Goal: Task Accomplishment & Management: Manage account settings

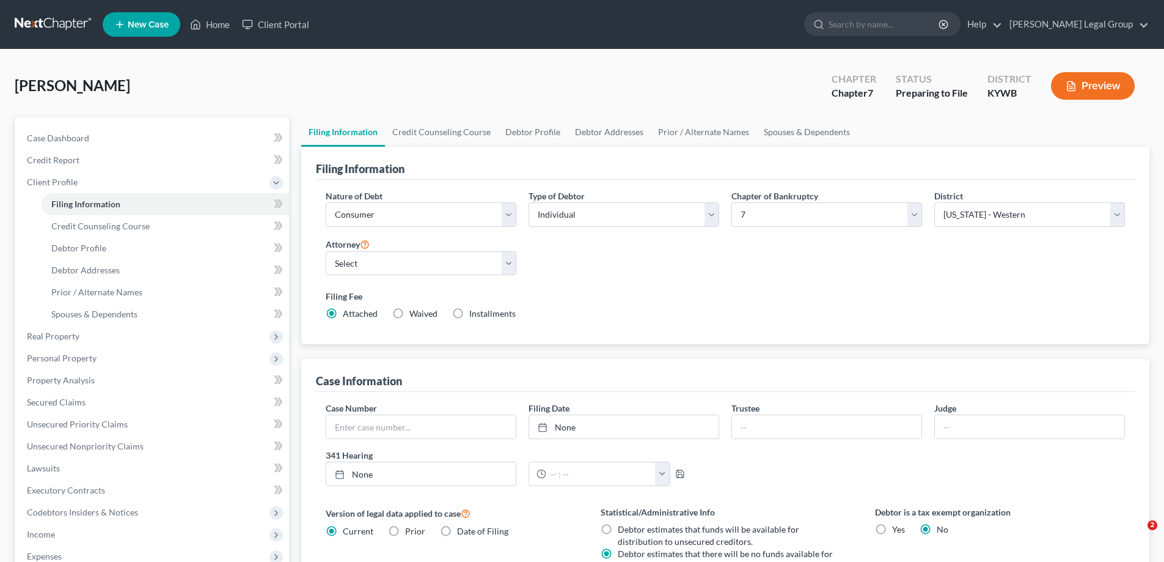
select select "1"
select select "0"
select select "33"
select select "18"
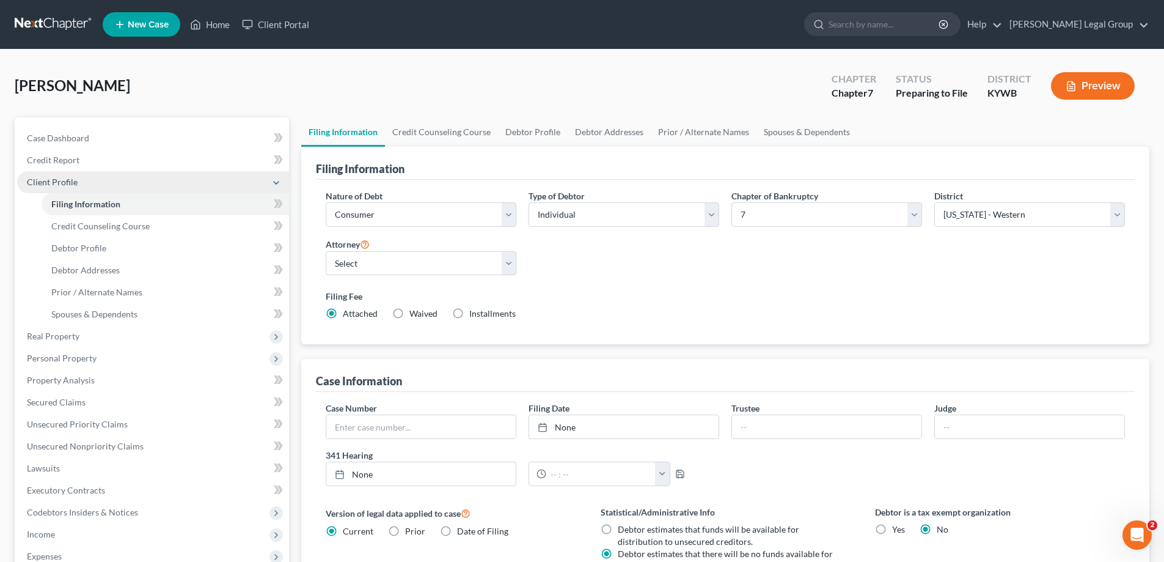
click at [77, 185] on span "Client Profile" at bounding box center [153, 182] width 272 height 22
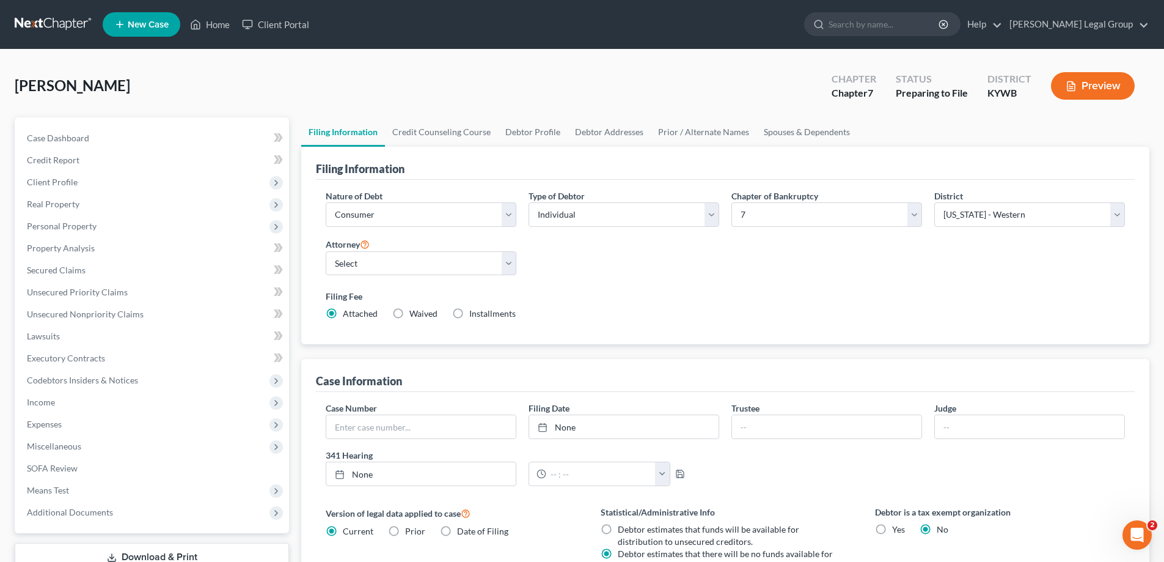
scroll to position [61, 0]
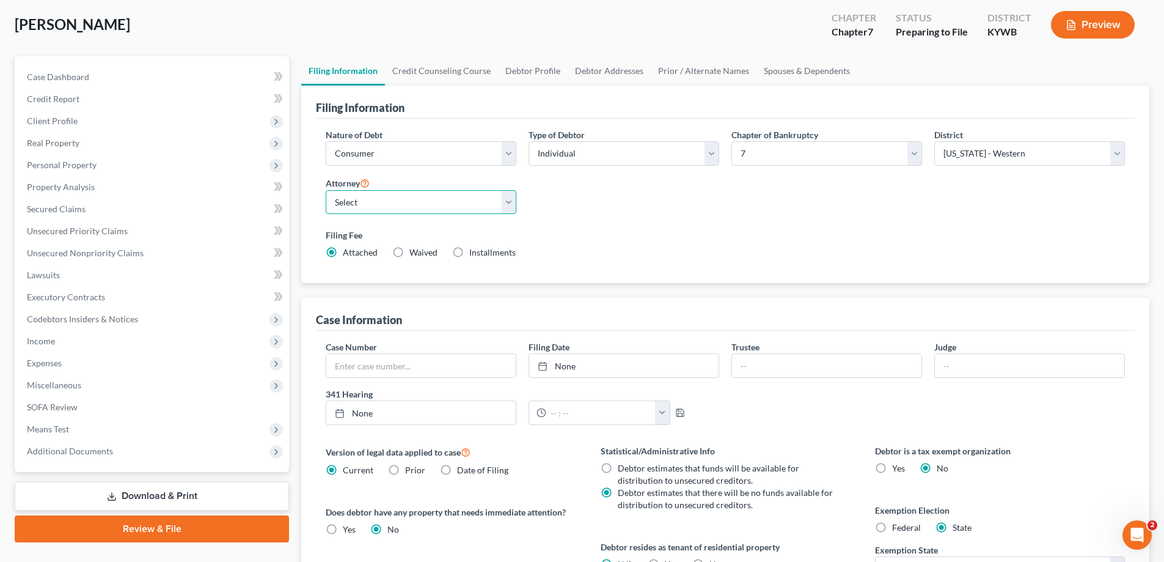
click at [429, 200] on select "Select Stephanie Utley - null" at bounding box center [421, 202] width 191 height 24
click at [326, 190] on select "Select Stephanie Utley - null" at bounding box center [421, 202] width 191 height 24
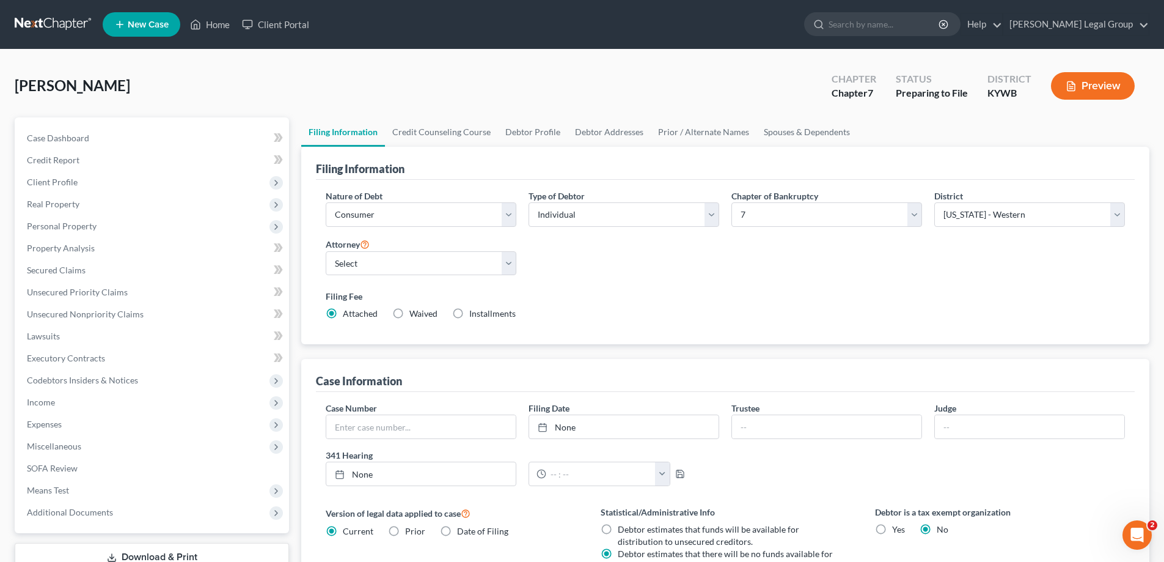
click at [1112, 12] on ul "New Case Home Client Portal - No Result - See all results Or Press Enter... Hel…" at bounding box center [626, 25] width 1047 height 32
click at [1108, 31] on link "[PERSON_NAME] Legal Group" at bounding box center [1076, 24] width 145 height 22
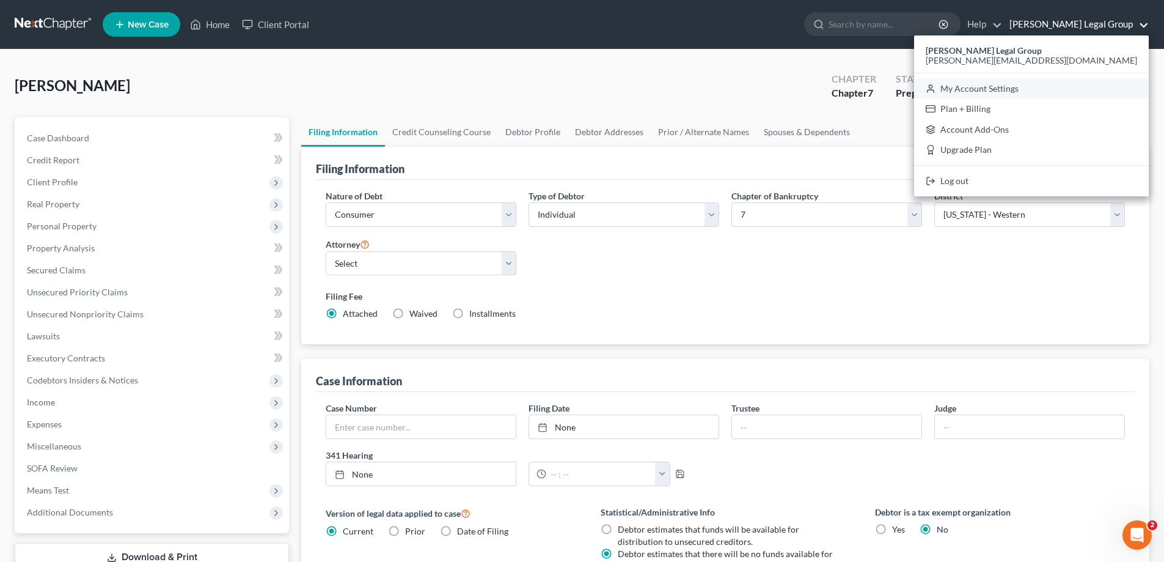
click at [1057, 92] on link "My Account Settings" at bounding box center [1031, 88] width 235 height 21
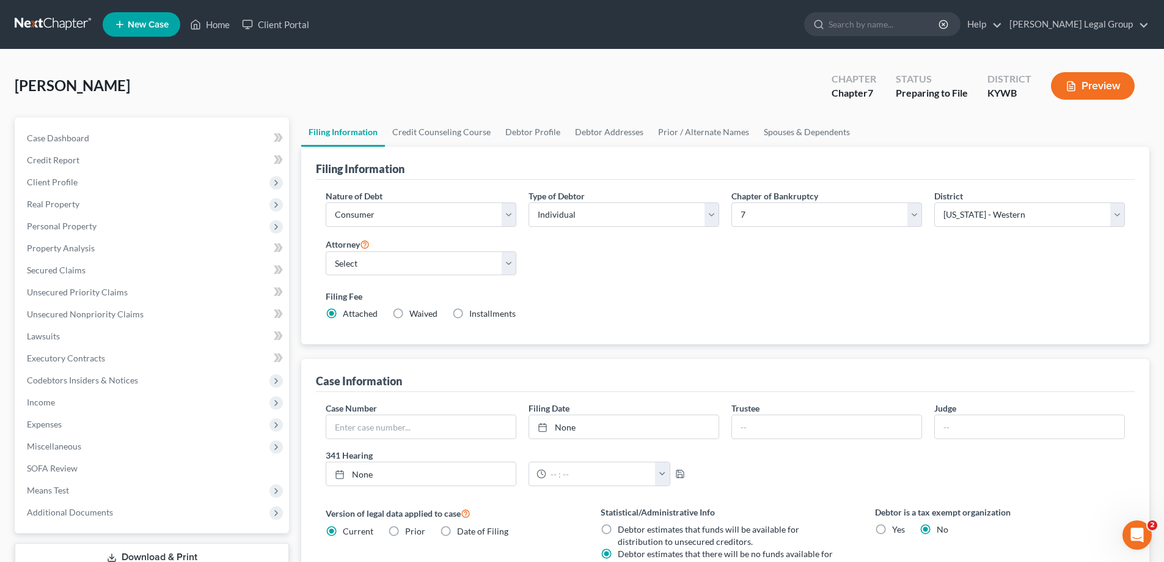
select select "24"
select select "18"
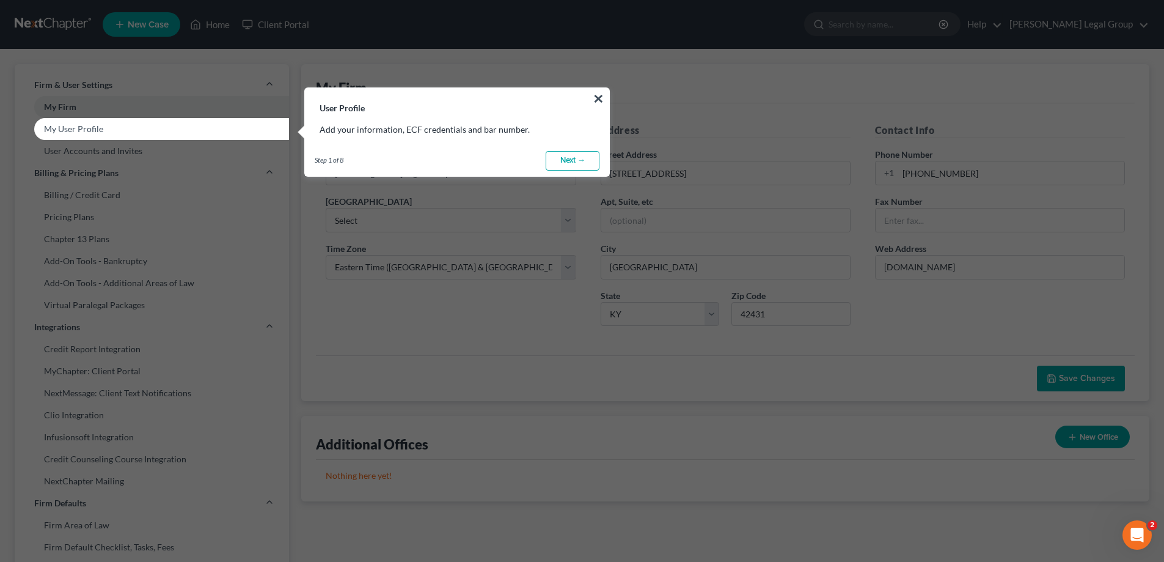
click at [590, 160] on link "Next →" at bounding box center [573, 161] width 54 height 20
click at [562, 164] on link "Next →" at bounding box center [573, 161] width 54 height 20
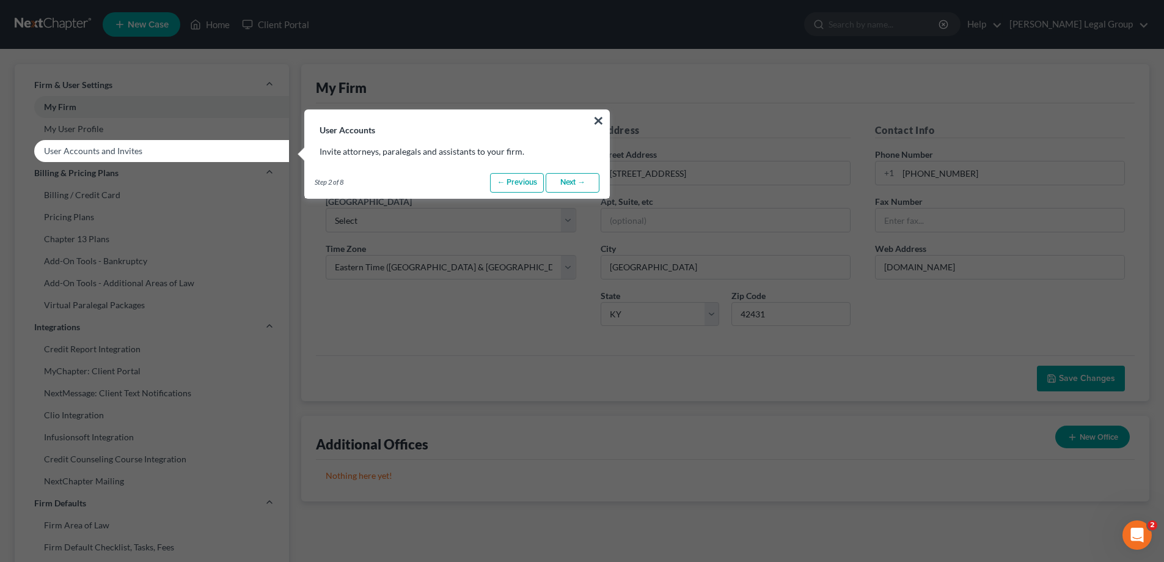
click at [564, 186] on link "Next →" at bounding box center [573, 183] width 54 height 20
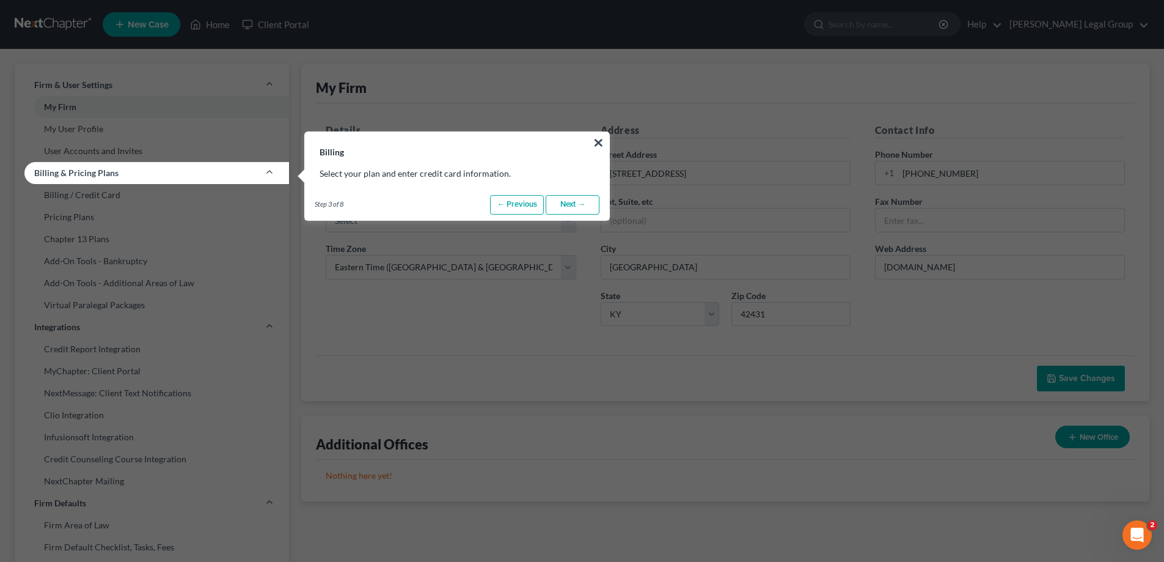
click at [566, 210] on link "Next →" at bounding box center [573, 205] width 54 height 20
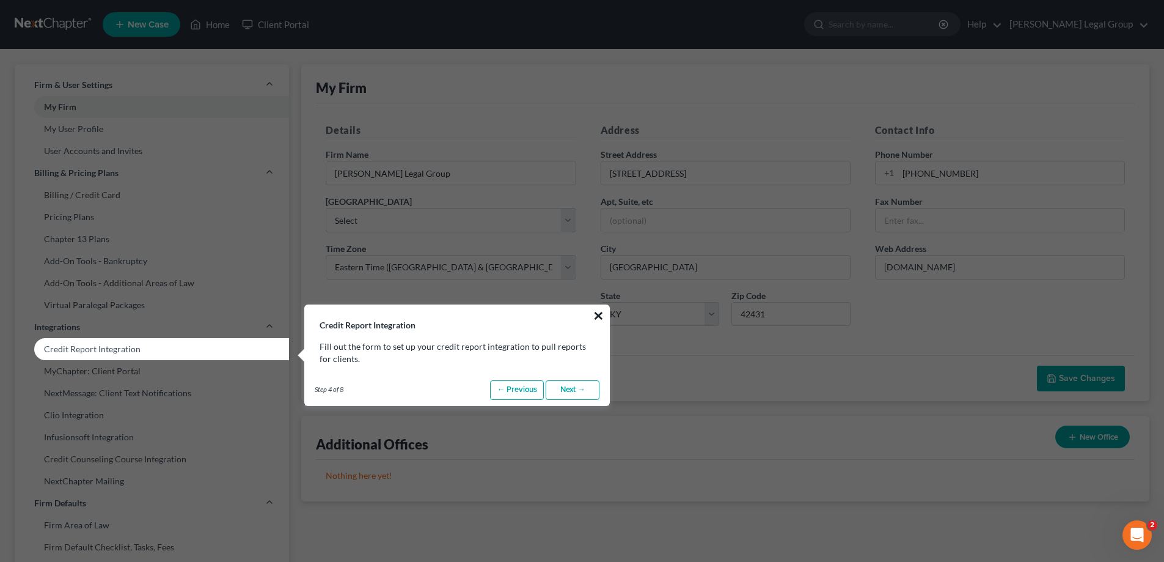
click at [596, 315] on button "×" at bounding box center [599, 316] width 12 height 20
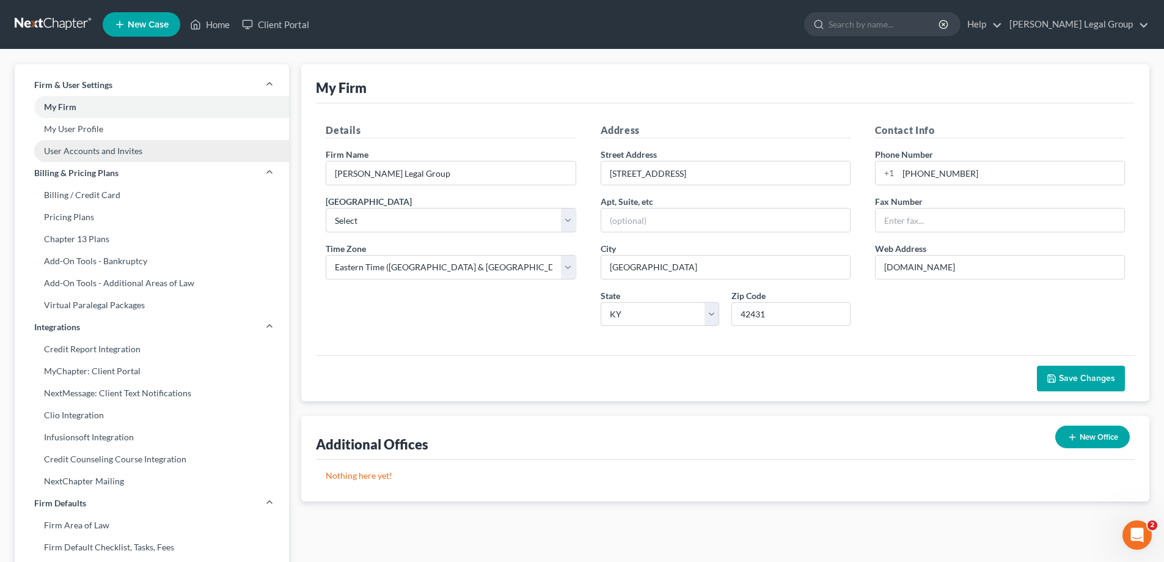
click at [111, 151] on link "User Accounts and Invites" at bounding box center [152, 151] width 274 height 22
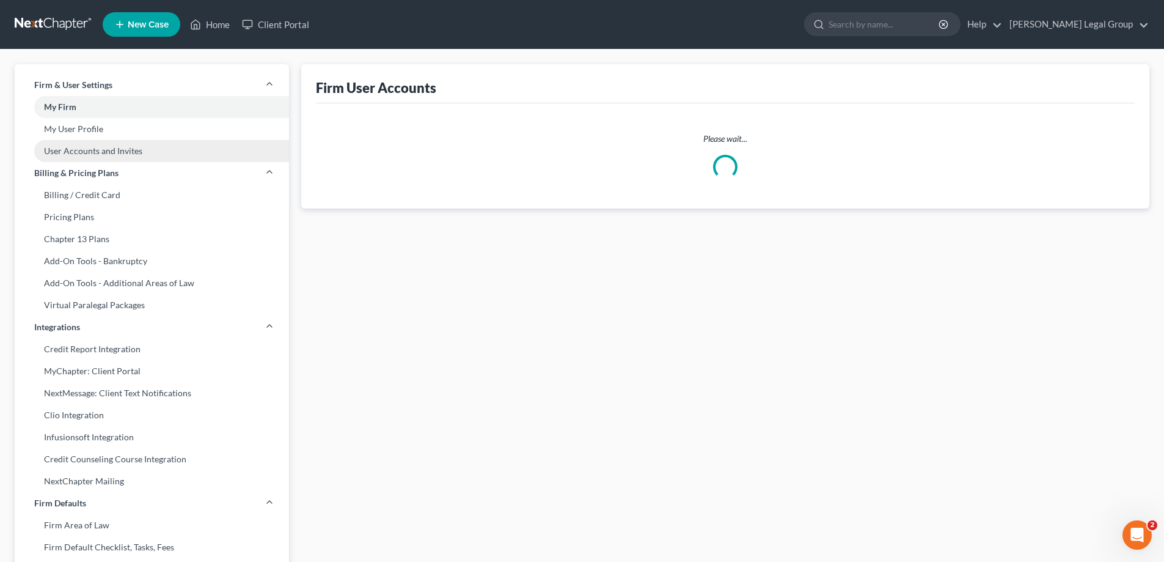
select select "2"
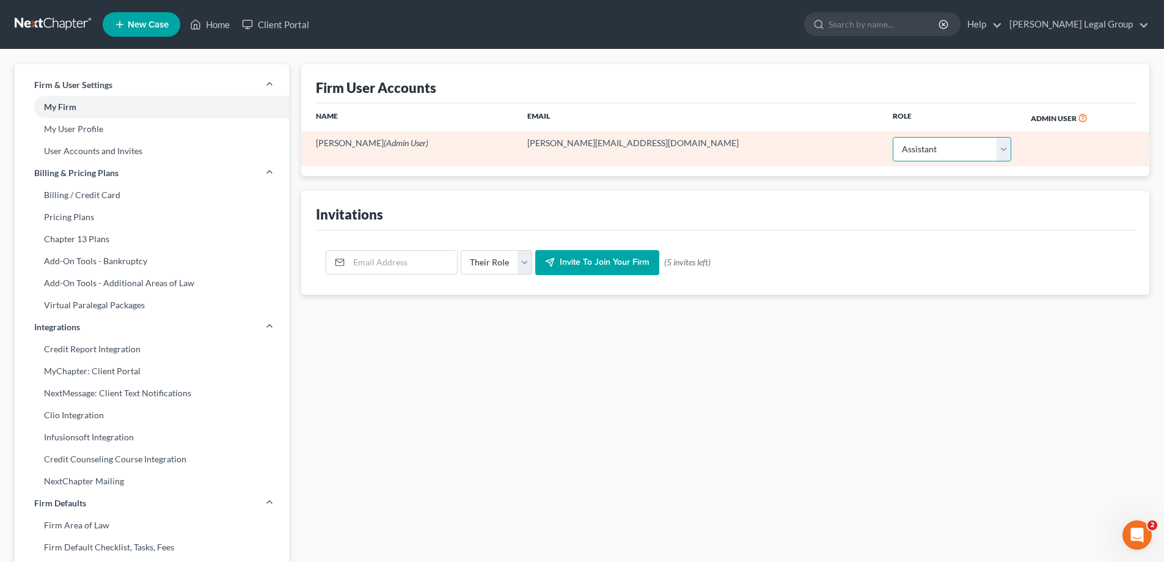
click at [903, 148] on select "Select Attorney Paralegal Assistant" at bounding box center [952, 149] width 119 height 24
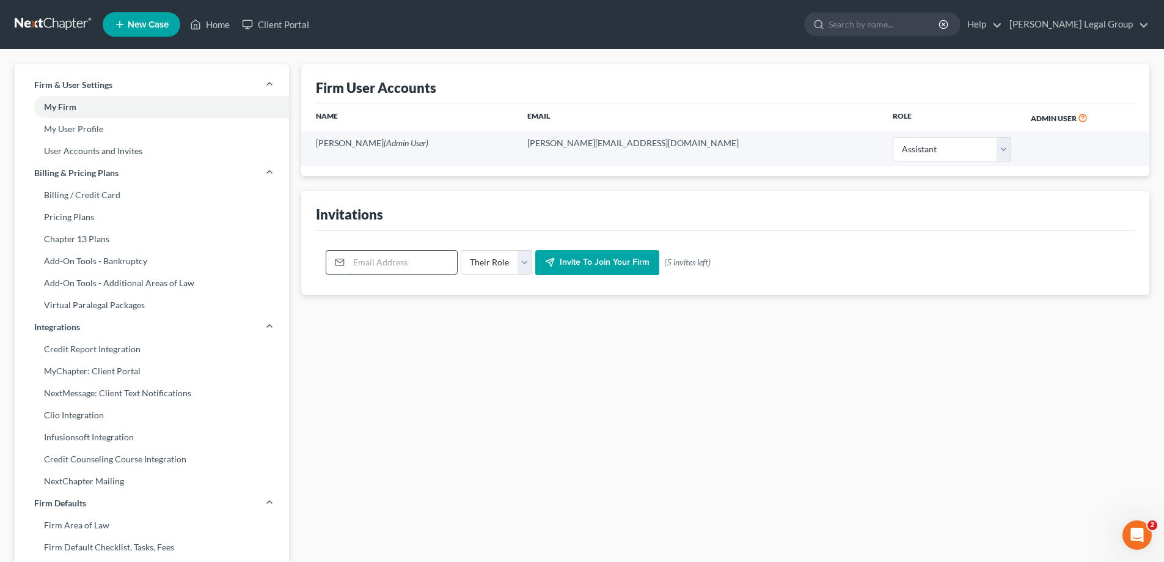
click at [394, 261] on input "email" at bounding box center [403, 262] width 108 height 23
click at [515, 219] on div "Invitations" at bounding box center [725, 210] width 819 height 39
click at [154, 229] on link "Chapter 13 Plans" at bounding box center [152, 239] width 274 height 22
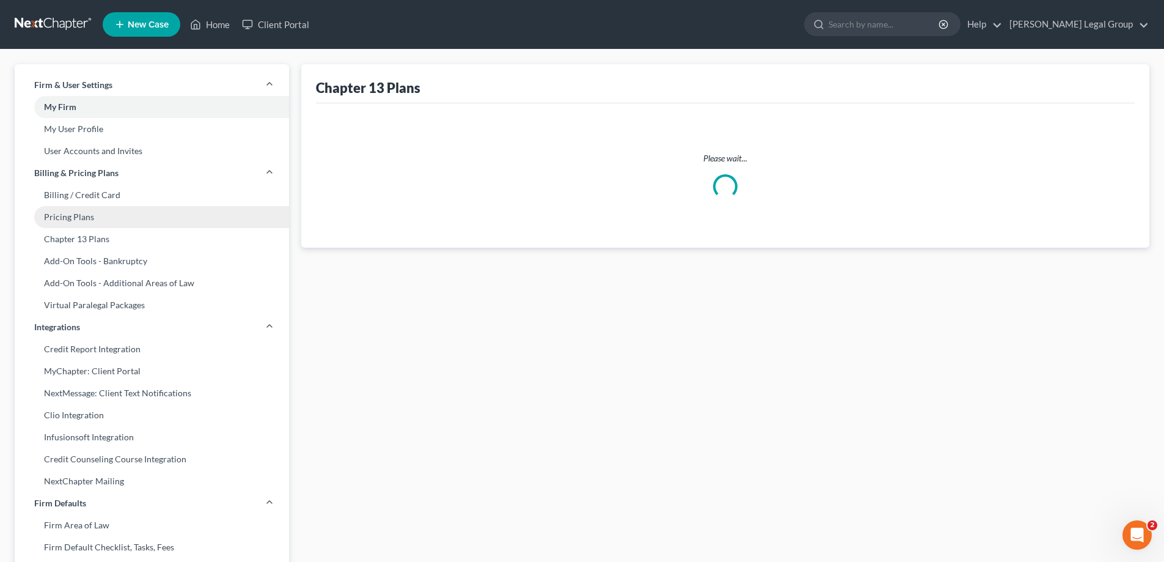
click at [149, 219] on link "Pricing Plans" at bounding box center [152, 217] width 274 height 22
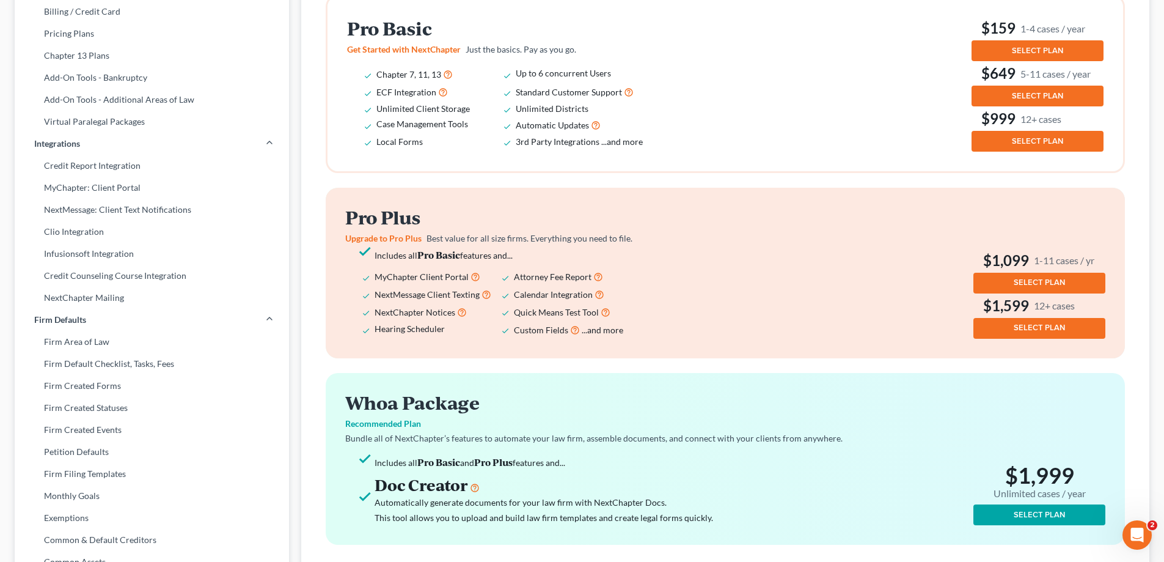
scroll to position [244, 0]
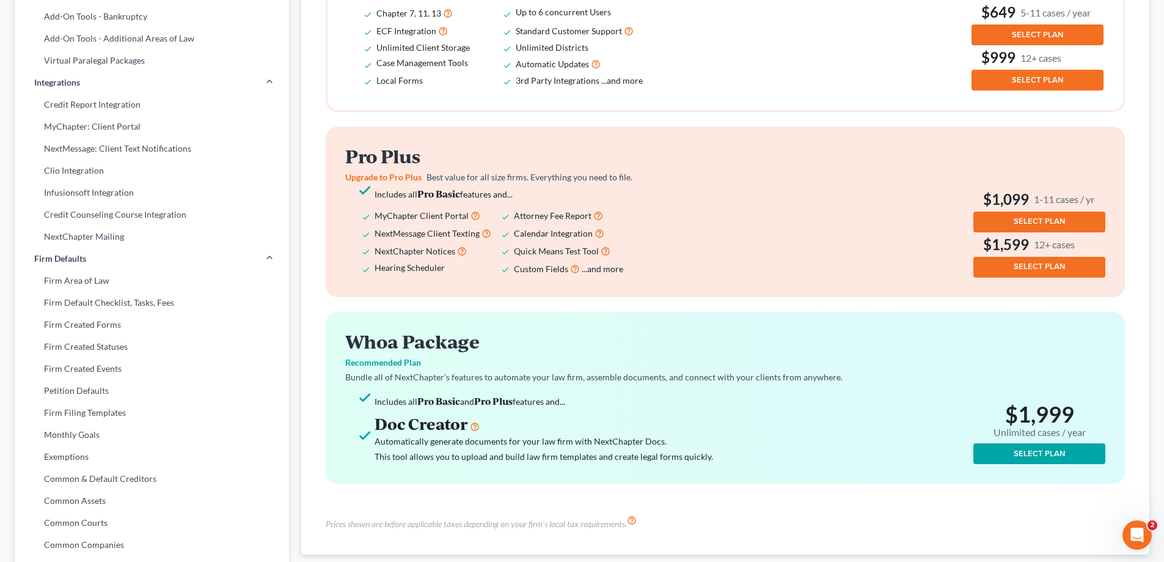
click at [591, 271] on span "...and more" at bounding box center [603, 268] width 42 height 10
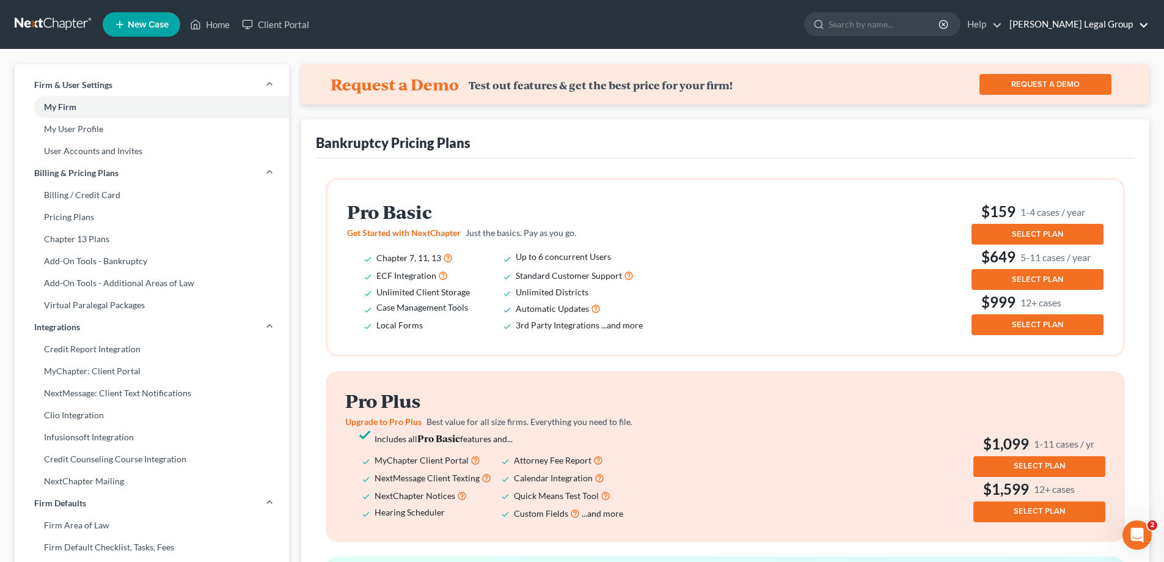
click at [1060, 23] on link "[PERSON_NAME] Legal Group" at bounding box center [1076, 24] width 145 height 22
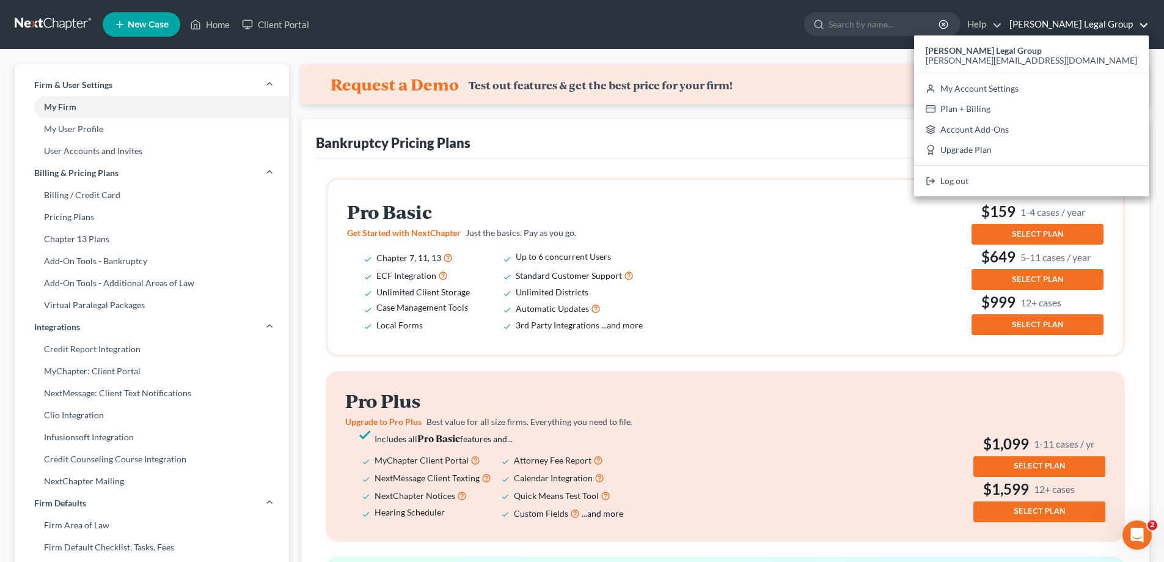
click at [1060, 23] on link "[PERSON_NAME] Legal Group" at bounding box center [1076, 24] width 145 height 22
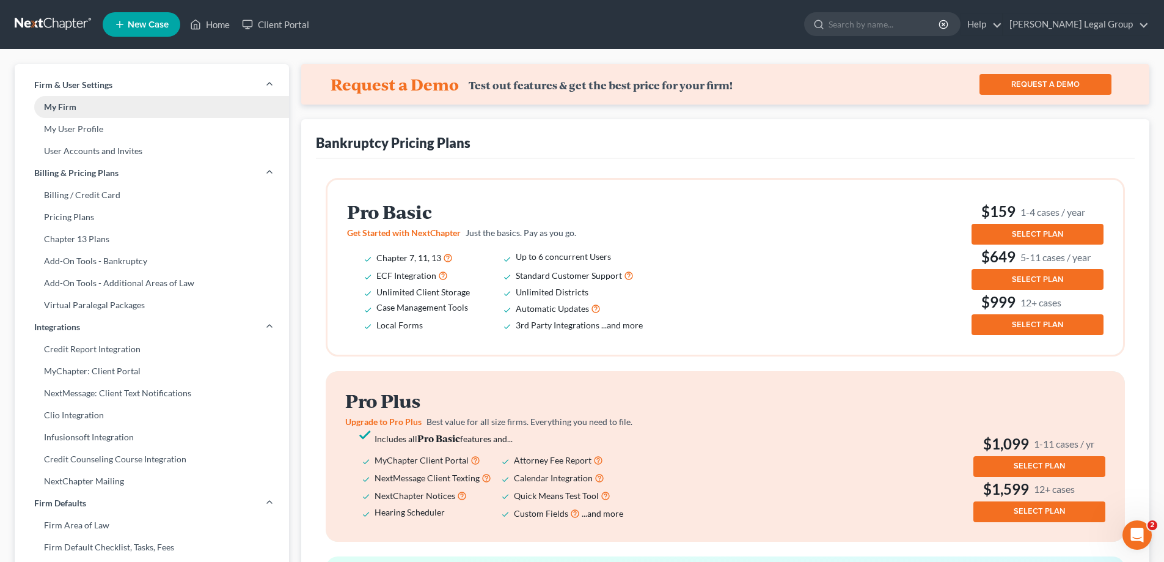
click at [111, 103] on link "My Firm" at bounding box center [152, 107] width 274 height 22
select select "24"
select select "18"
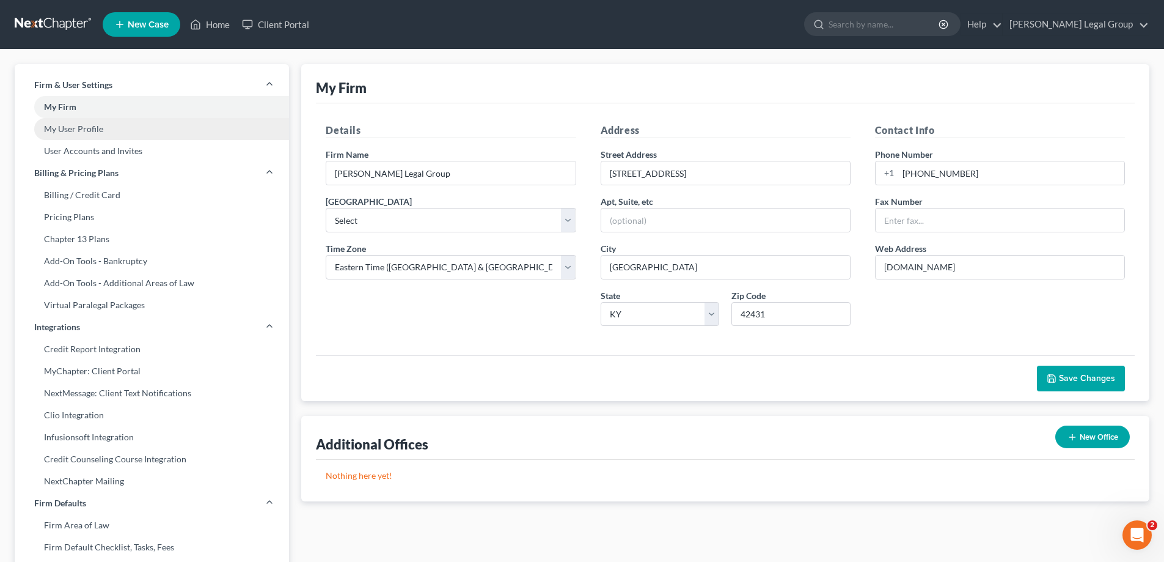
click at [99, 122] on link "My User Profile" at bounding box center [152, 129] width 274 height 22
select select "18"
select select "assistant"
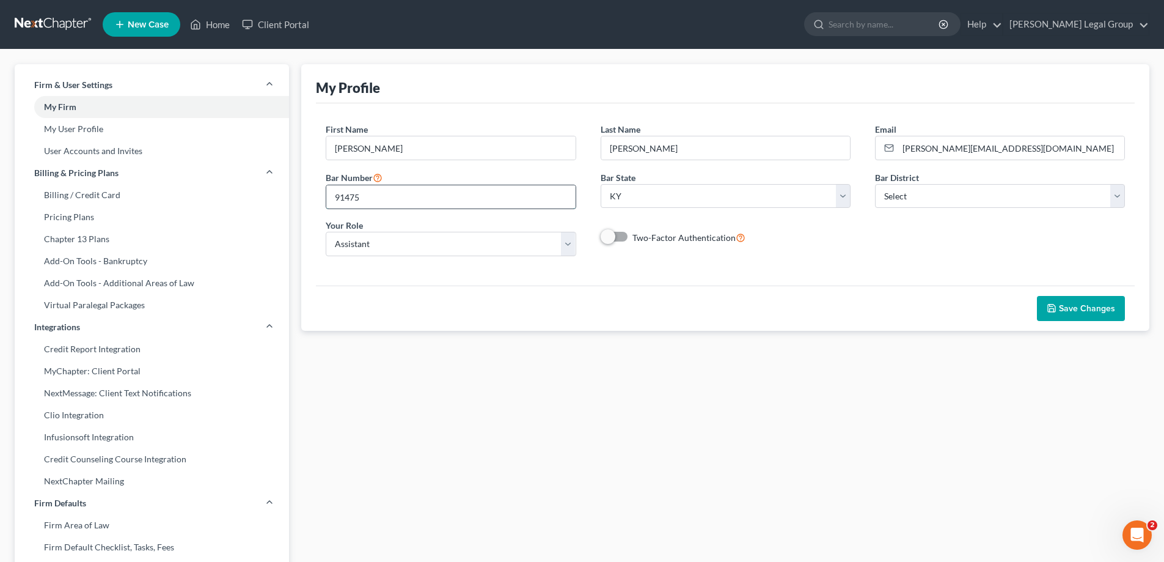
click at [420, 203] on input "91475" at bounding box center [450, 196] width 249 height 23
drag, startPoint x: 420, startPoint y: 203, endPoint x: 308, endPoint y: 185, distance: 113.3
click at [308, 185] on div "My Profile JOIN ATTORNEY DIRECTORY First Name * Stephanie Last Name * Utley Ema…" at bounding box center [725, 197] width 848 height 266
click at [1056, 312] on icon "button" at bounding box center [1051, 307] width 7 height 7
click at [117, 153] on link "User Accounts and Invites" at bounding box center [152, 151] width 274 height 22
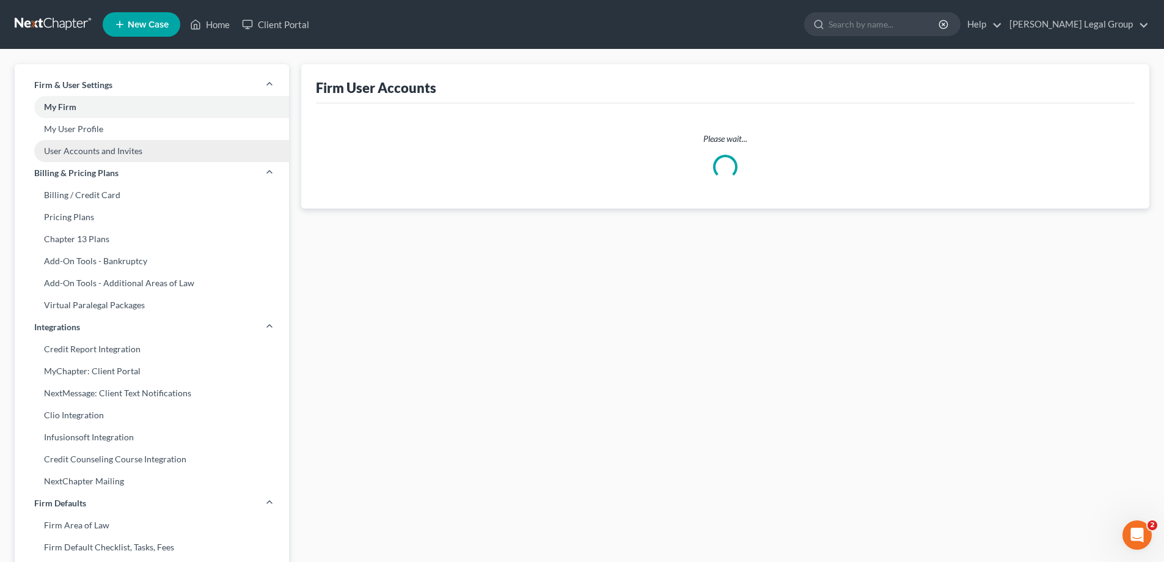
select select "2"
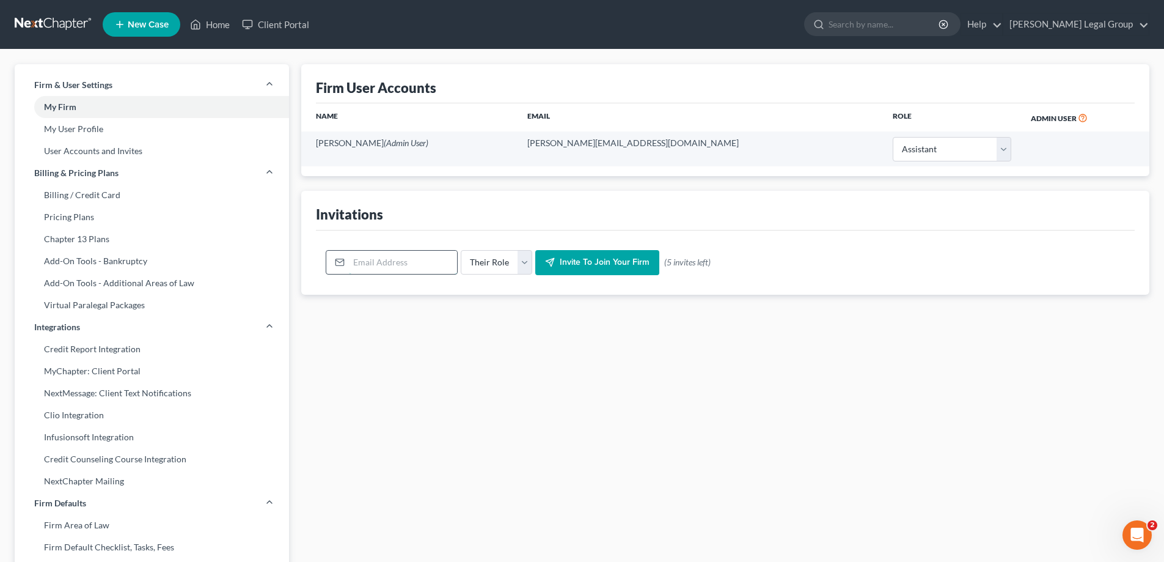
click at [386, 255] on input "email" at bounding box center [403, 262] width 108 height 23
type input "Lee@Riddlelegalgroup.com"
click at [516, 260] on select "Their Role Attorney Paralegal Assistant" at bounding box center [497, 262] width 72 height 24
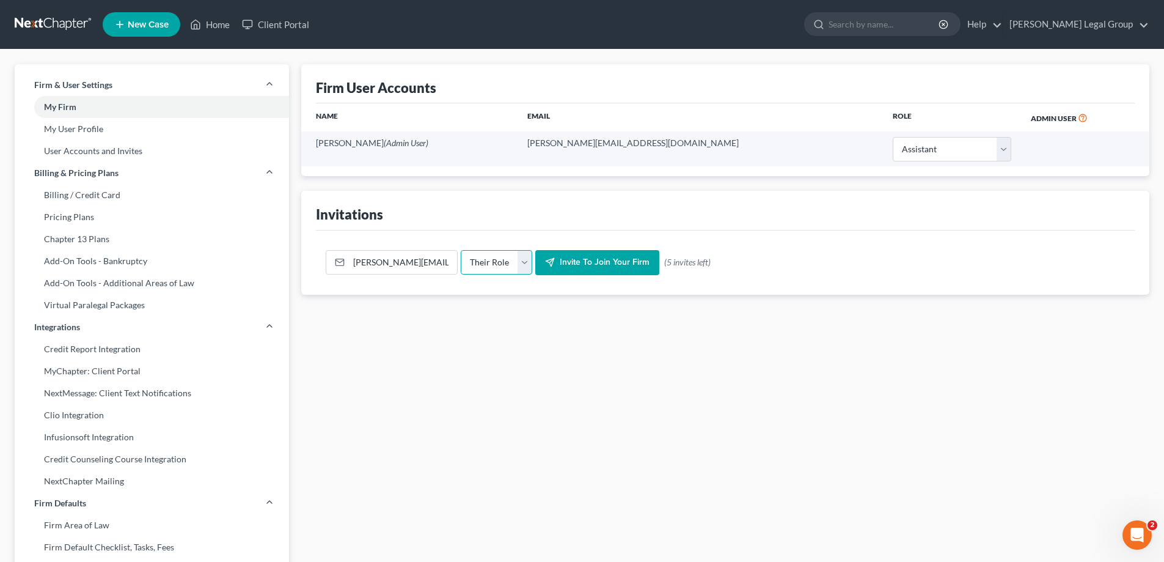
select select "attorney"
click at [461, 250] on select "Their Role Attorney Paralegal Assistant" at bounding box center [497, 262] width 72 height 24
click at [587, 268] on button "Invite to join your firm" at bounding box center [597, 263] width 124 height 26
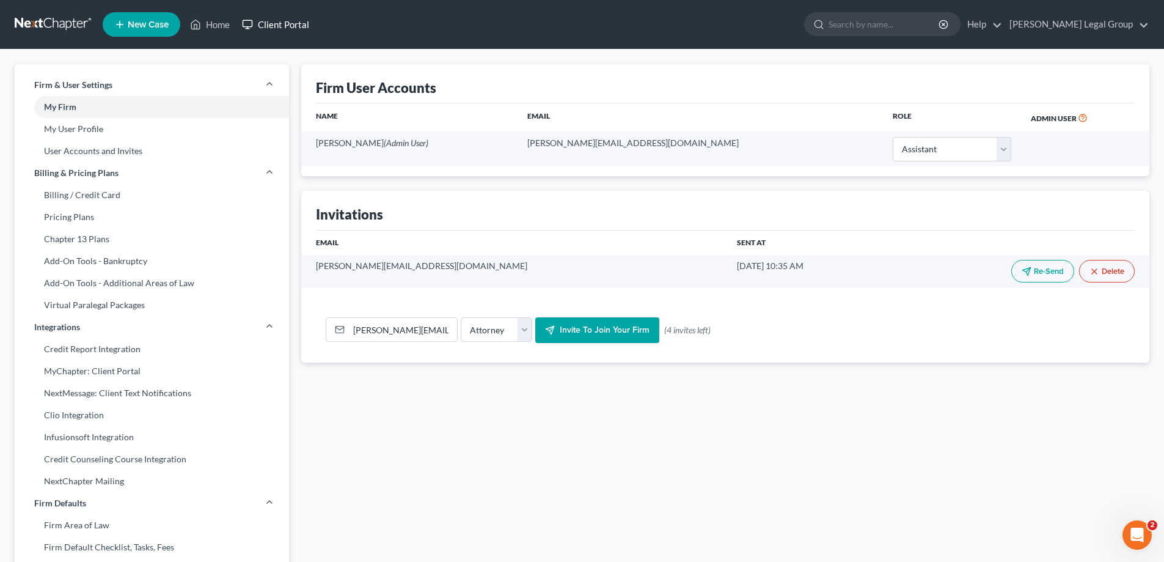
click at [279, 15] on link "Client Portal" at bounding box center [275, 24] width 79 height 22
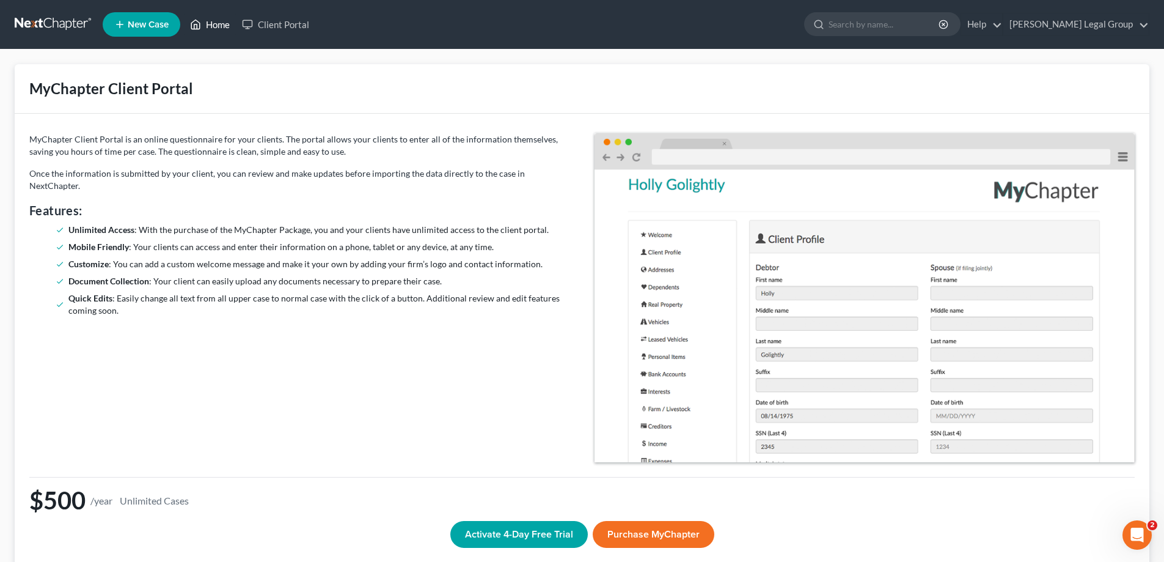
click at [232, 29] on link "Home" at bounding box center [210, 24] width 52 height 22
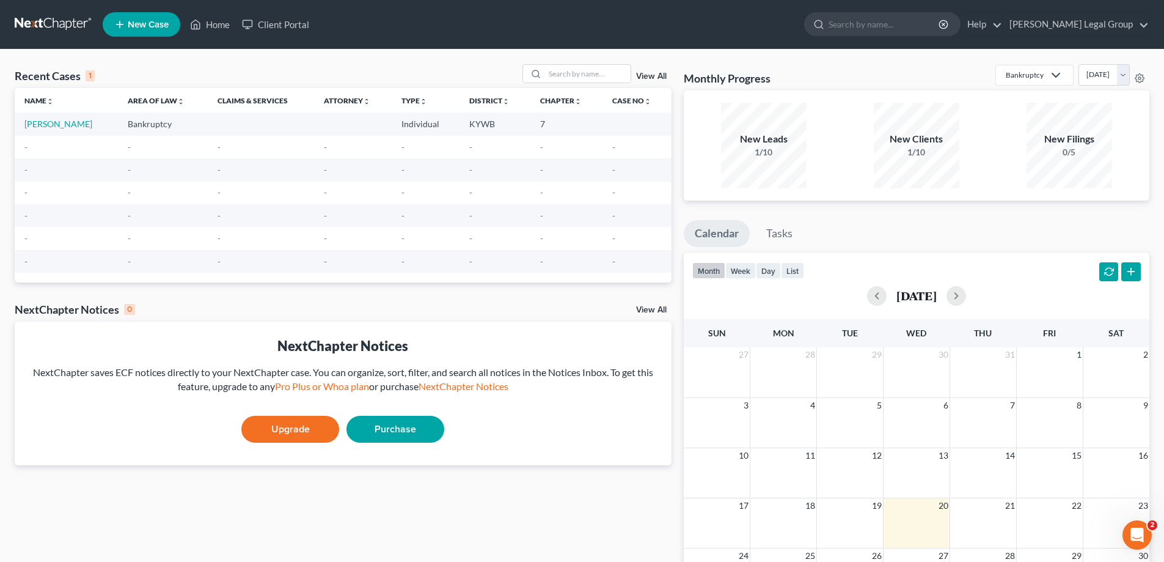
click at [40, 118] on td "[PERSON_NAME]" at bounding box center [66, 123] width 103 height 23
click at [43, 122] on link "[PERSON_NAME]" at bounding box center [58, 124] width 68 height 10
select select "0"
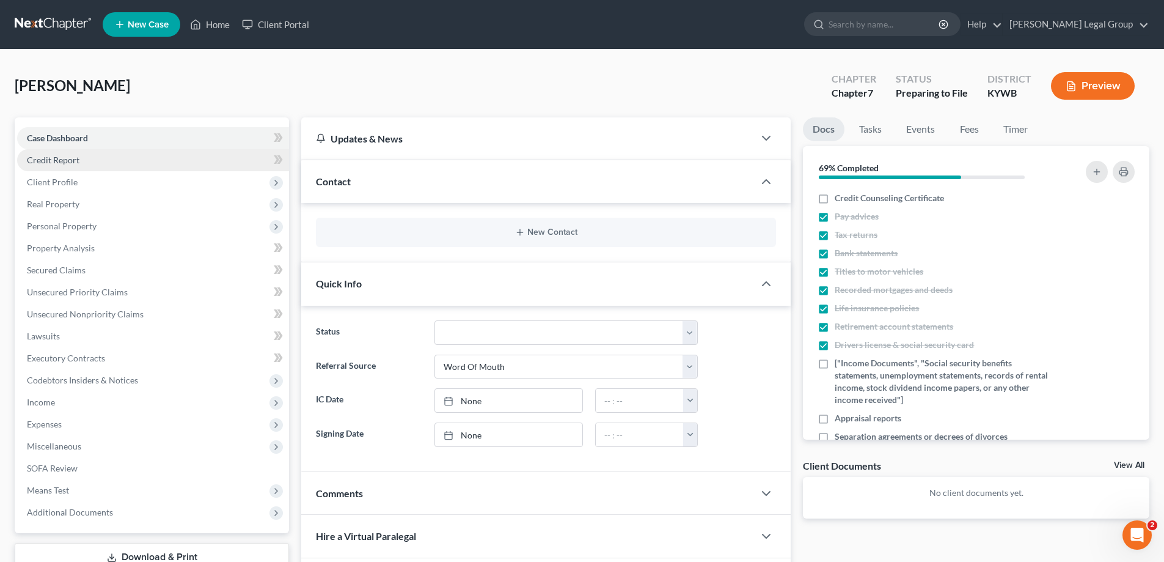
click at [80, 166] on link "Credit Report" at bounding box center [153, 160] width 272 height 22
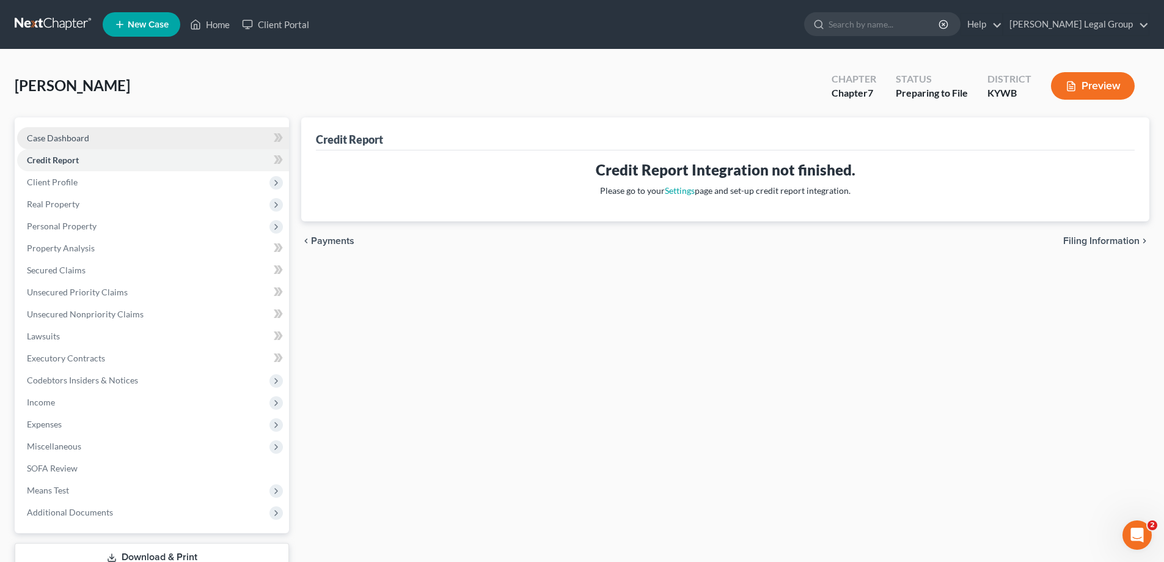
click at [94, 146] on link "Case Dashboard" at bounding box center [153, 138] width 272 height 22
select select "17"
select select "0"
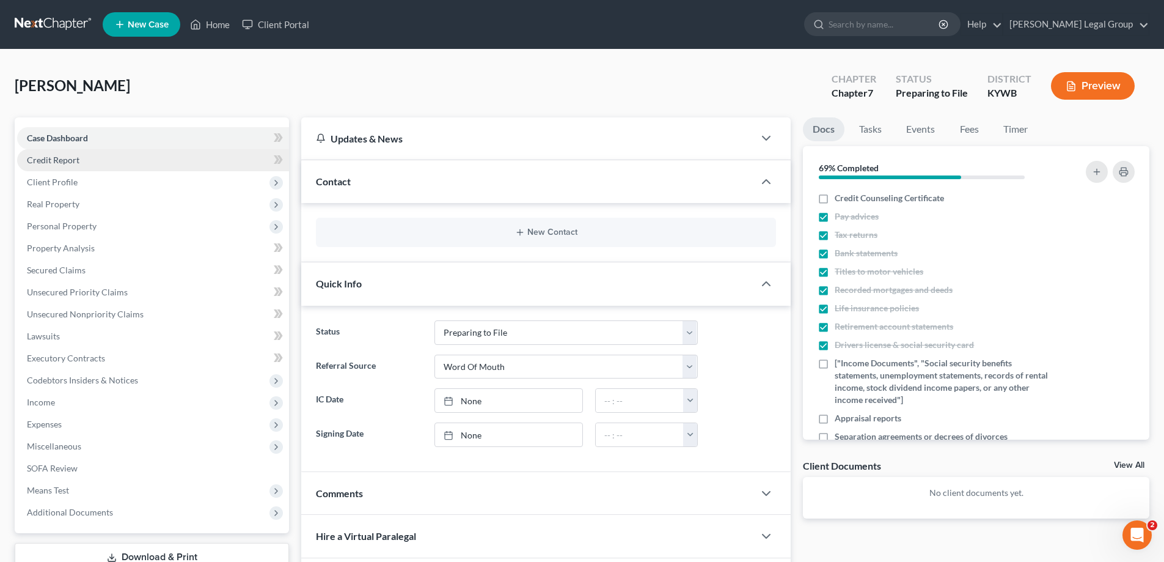
click at [89, 166] on link "Credit Report" at bounding box center [153, 160] width 272 height 22
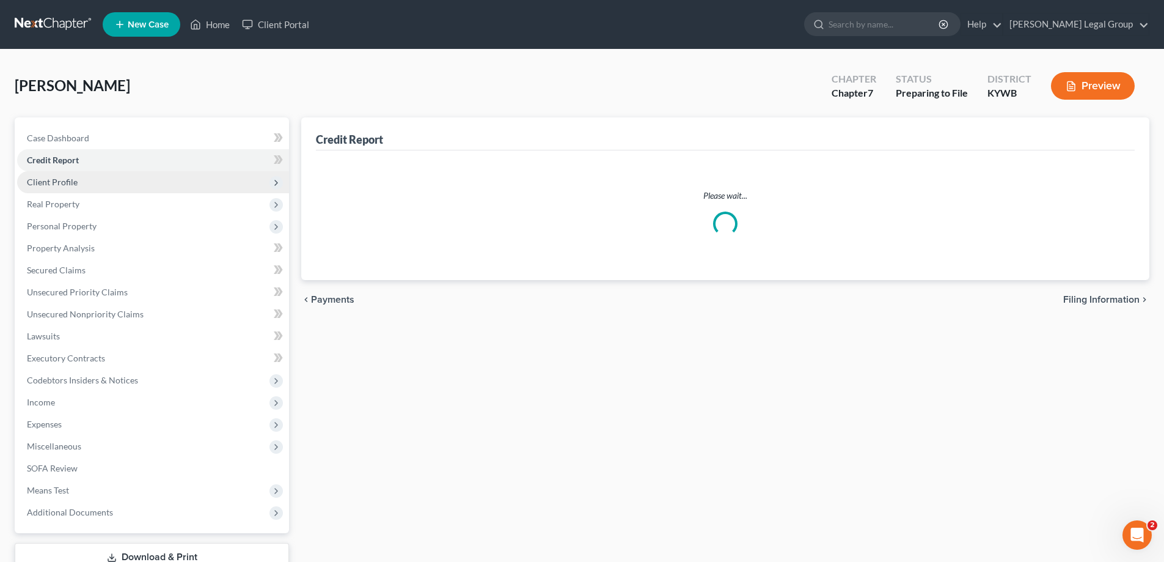
click at [91, 174] on span "Client Profile" at bounding box center [153, 182] width 272 height 22
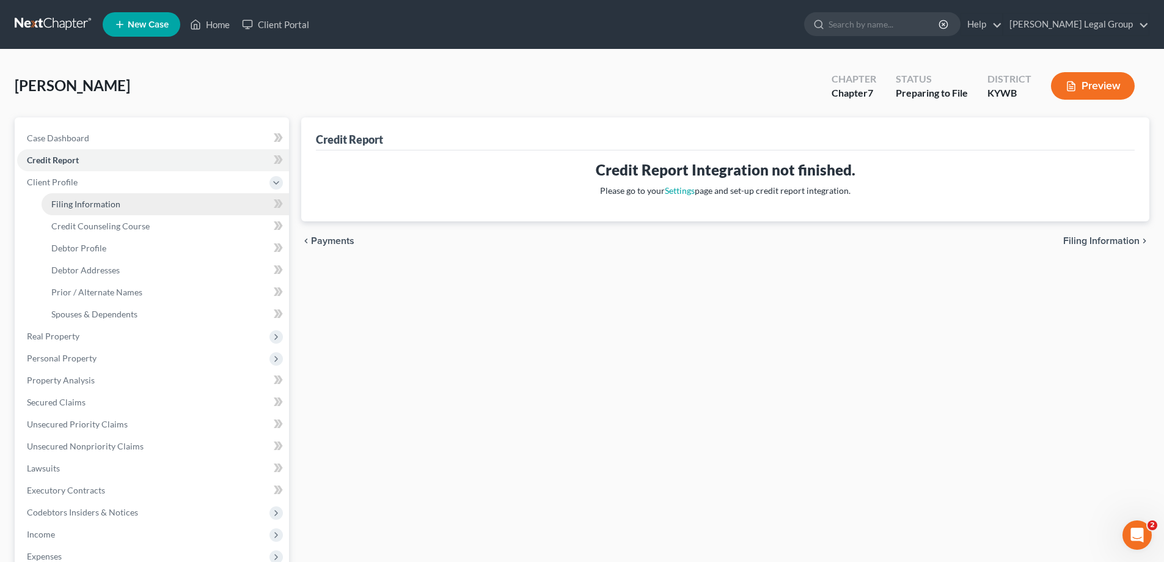
click at [122, 207] on link "Filing Information" at bounding box center [166, 204] width 248 height 22
select select "1"
select select "0"
select select "33"
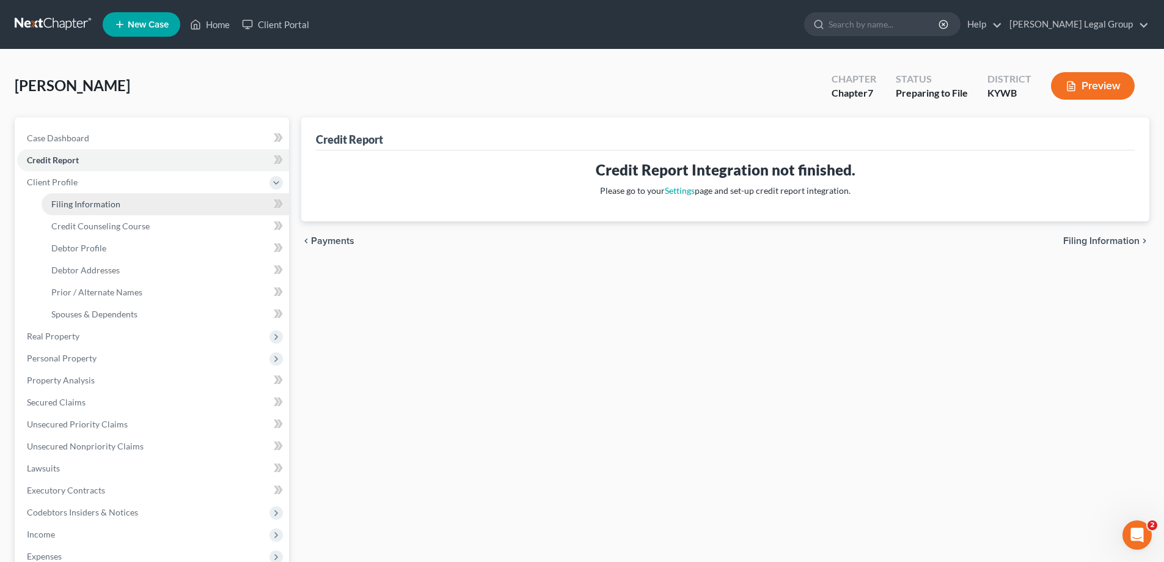
select select "18"
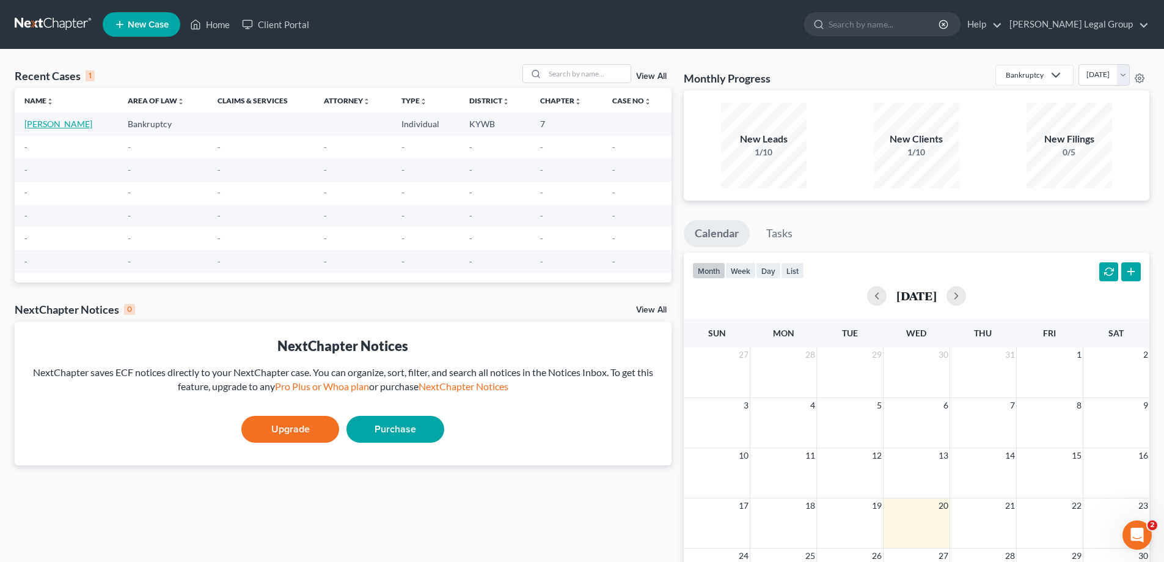
click at [69, 121] on link "[PERSON_NAME]" at bounding box center [58, 124] width 68 height 10
select select "0"
click at [29, 116] on td "[PERSON_NAME]" at bounding box center [66, 123] width 103 height 23
click at [33, 123] on link "[PERSON_NAME]" at bounding box center [58, 124] width 68 height 10
select select "0"
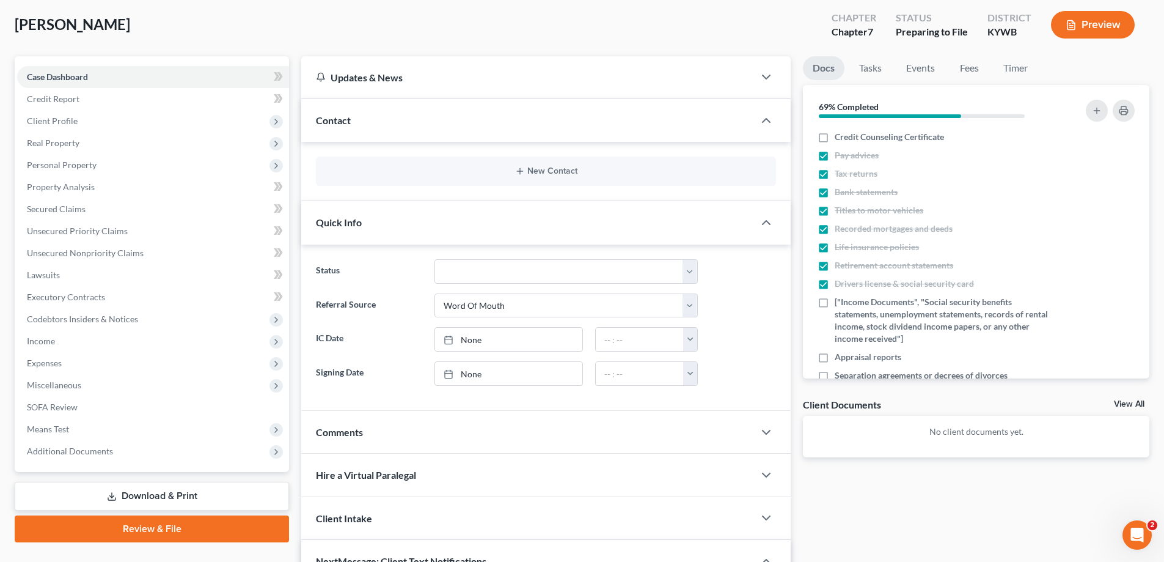
scroll to position [122, 0]
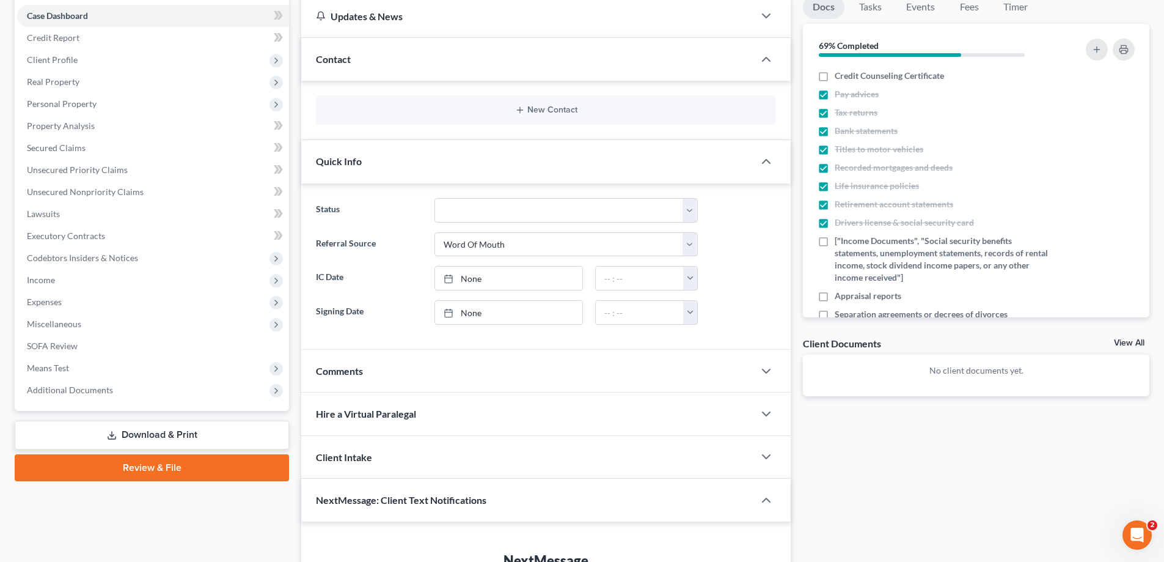
click at [462, 458] on div "Client Intake" at bounding box center [527, 457] width 453 height 42
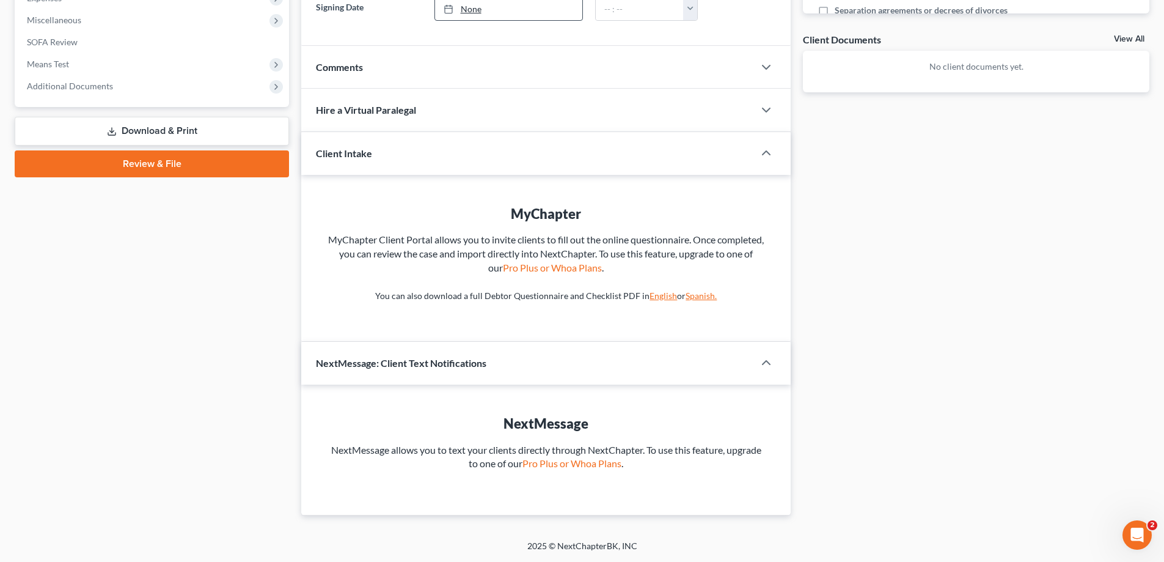
scroll to position [0, 0]
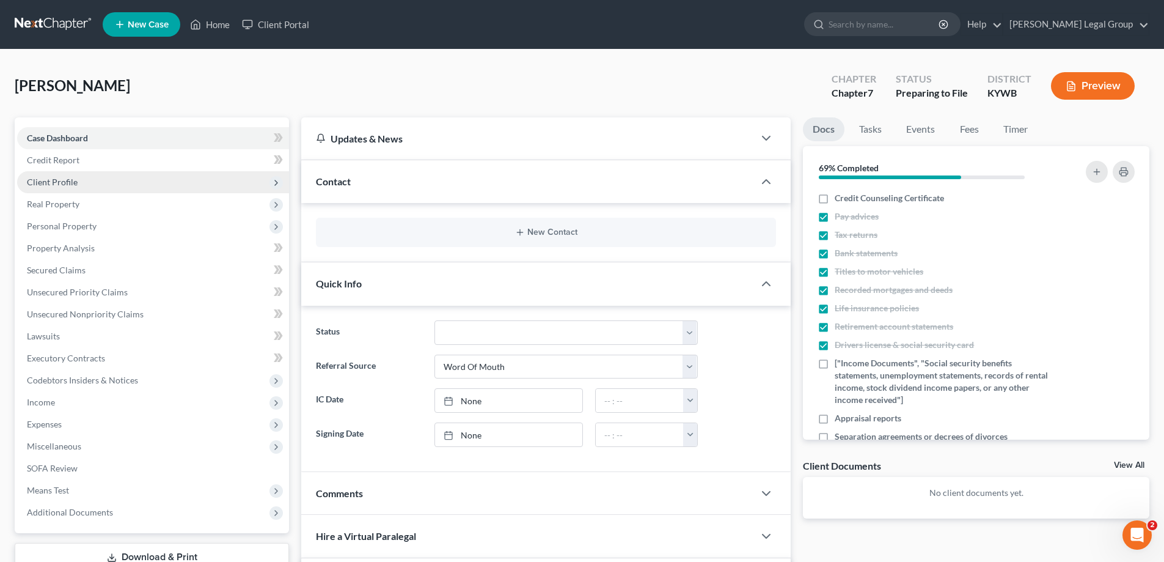
click at [75, 177] on span "Client Profile" at bounding box center [52, 182] width 51 height 10
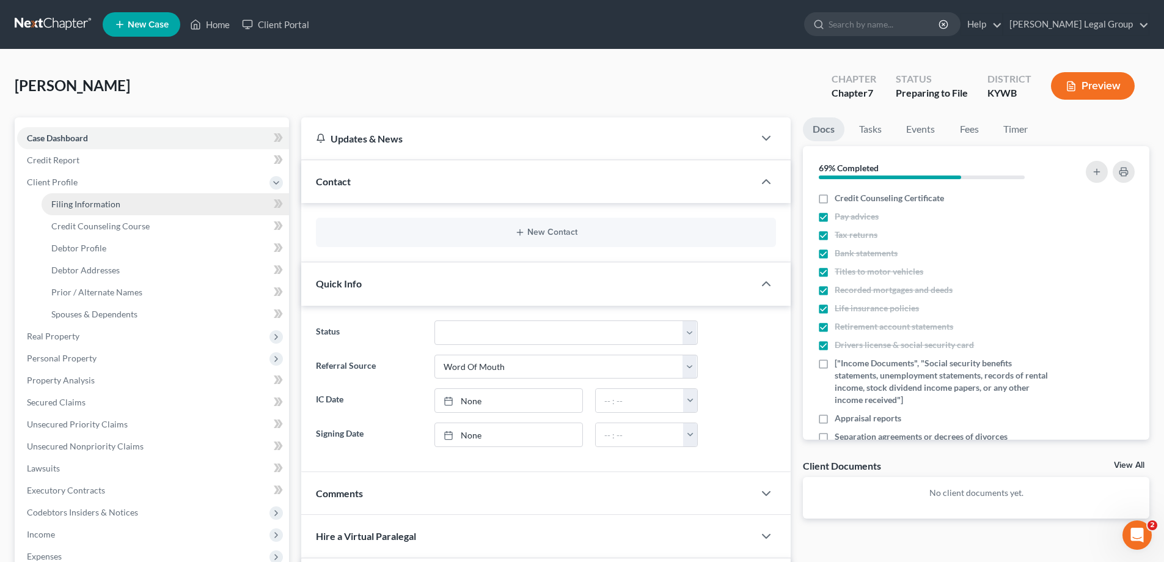
click at [131, 208] on link "Filing Information" at bounding box center [166, 204] width 248 height 22
select select "1"
select select "0"
select select "18"
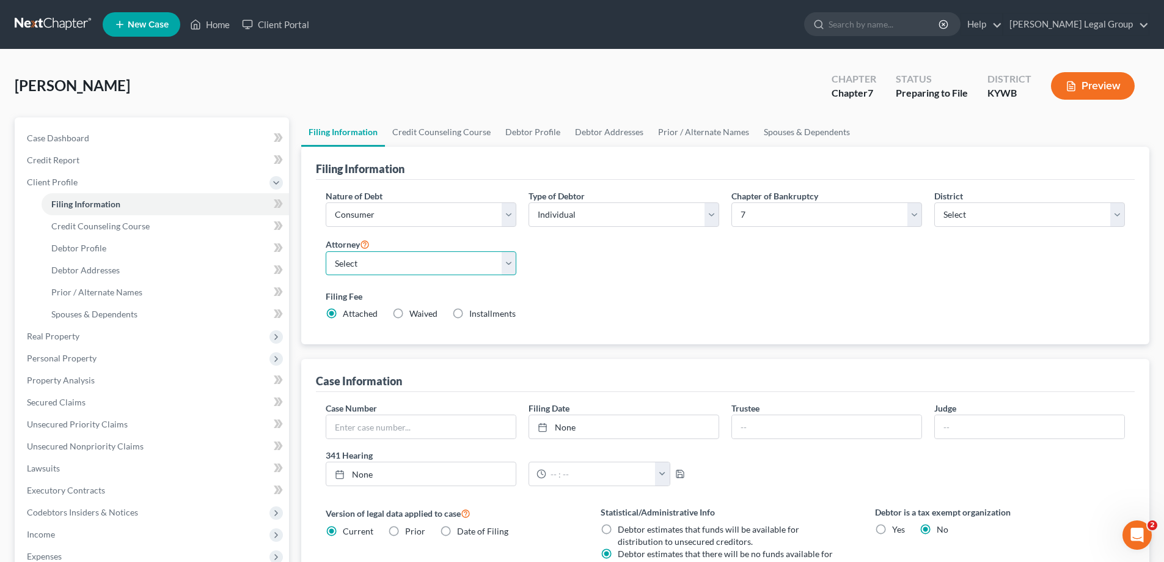
click at [414, 266] on select "Select" at bounding box center [421, 263] width 191 height 24
click at [413, 260] on select "Select" at bounding box center [421, 263] width 191 height 24
click at [1093, 17] on link "[PERSON_NAME] Legal Group" at bounding box center [1076, 24] width 145 height 22
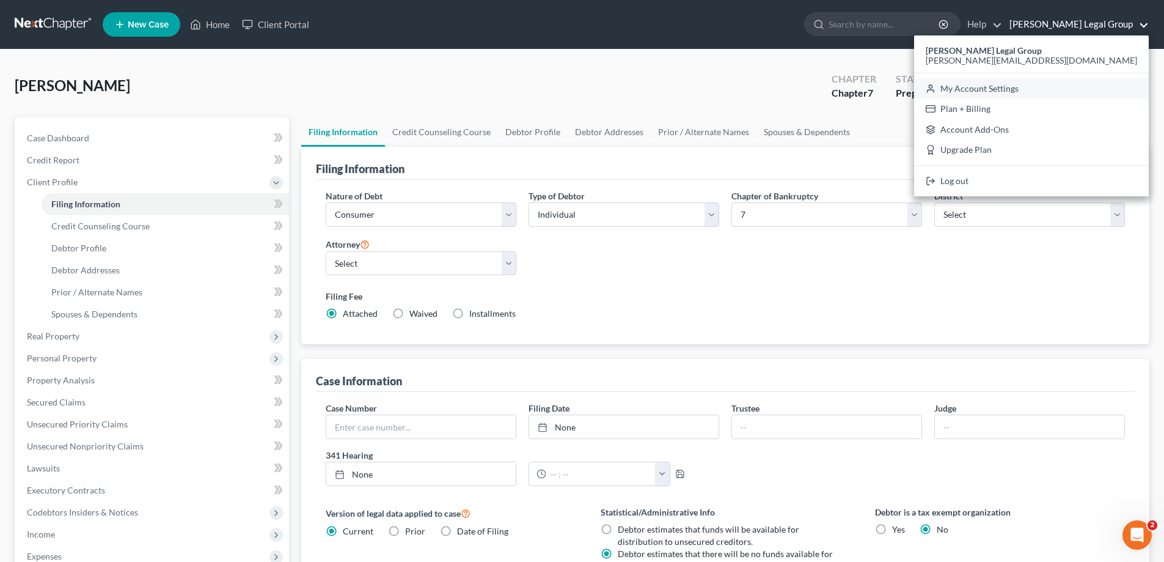
click at [1051, 91] on link "My Account Settings" at bounding box center [1031, 88] width 235 height 21
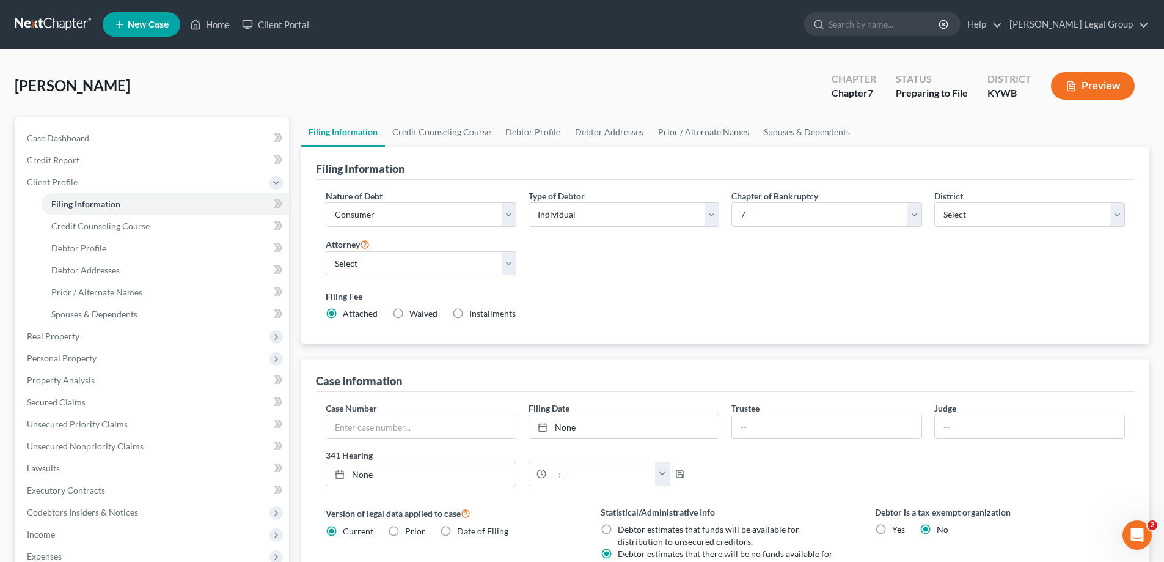
select select "24"
select select "18"
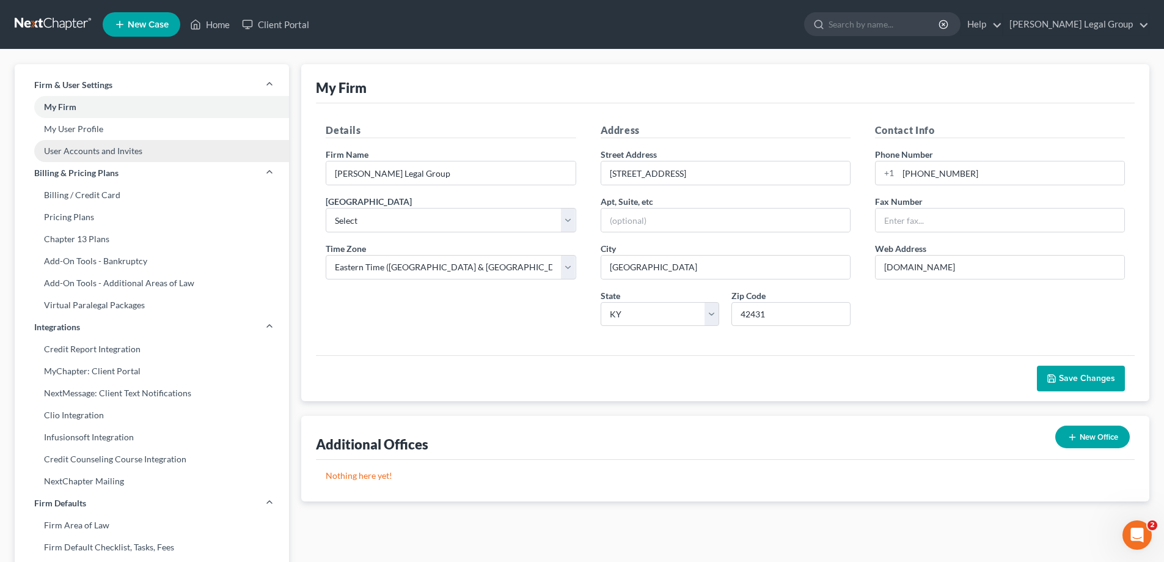
click at [67, 147] on link "User Accounts and Invites" at bounding box center [152, 151] width 274 height 22
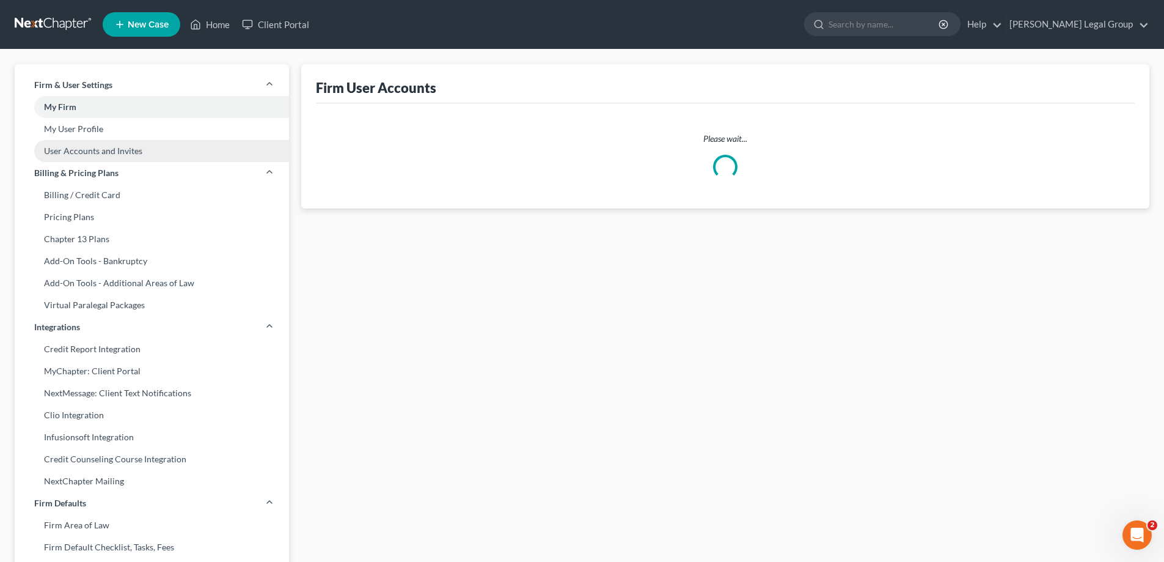
select select "2"
select select "0"
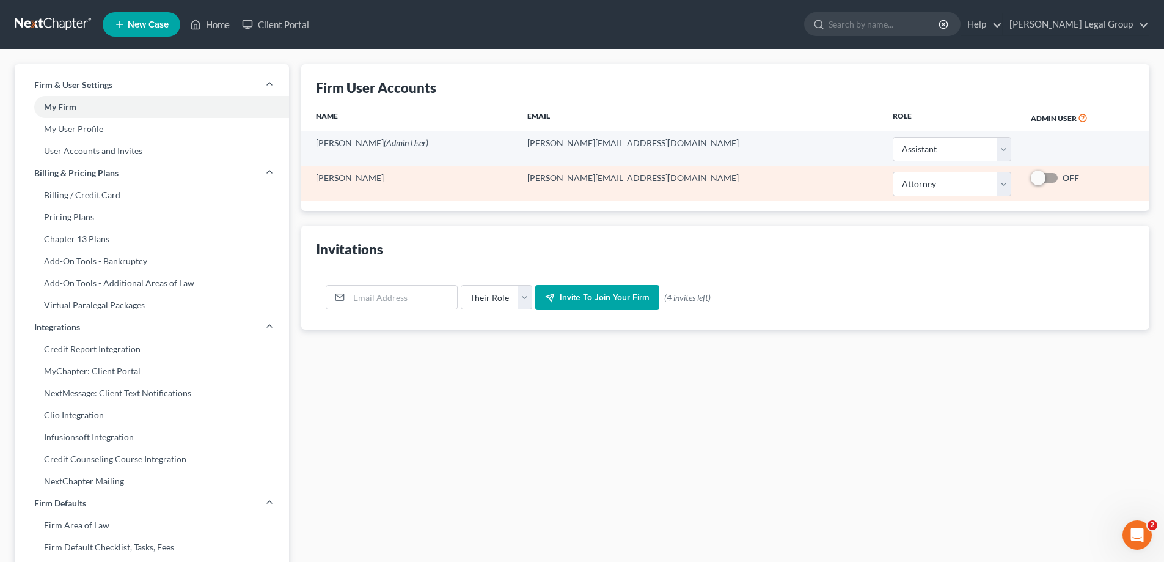
click at [1063, 180] on label "OFF" at bounding box center [1071, 178] width 17 height 12
click at [1068, 180] on input "OFF" at bounding box center [1072, 176] width 8 height 8
checkbox input "true"
click at [645, 181] on td "[PERSON_NAME][EMAIL_ADDRESS][DOMAIN_NAME]" at bounding box center [700, 183] width 365 height 35
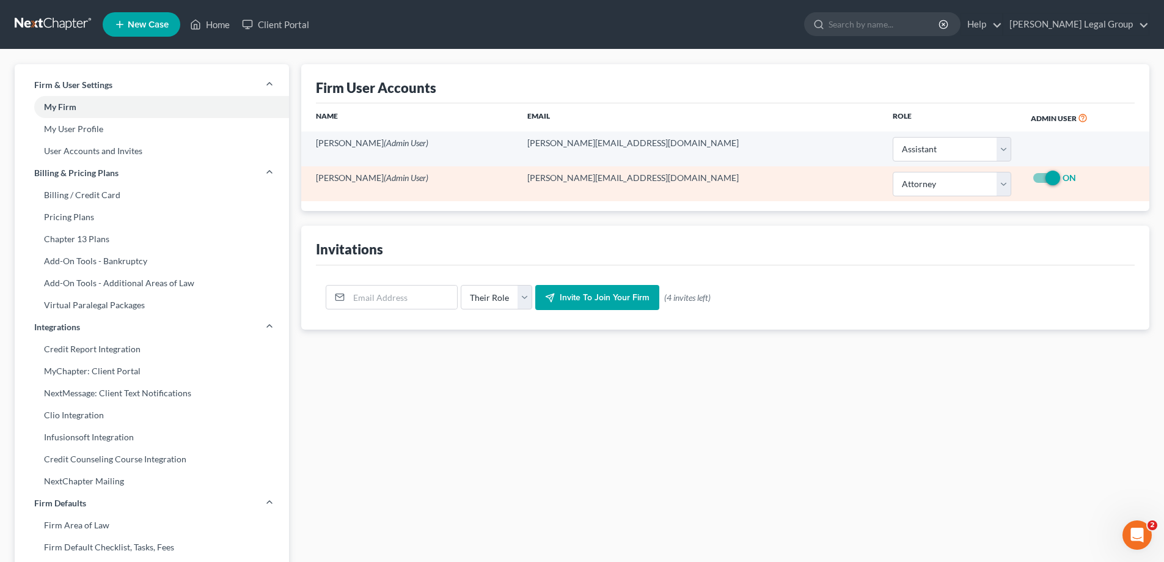
click at [356, 167] on td "[PERSON_NAME] (Admin User)" at bounding box center [409, 183] width 216 height 35
click at [356, 175] on td "[PERSON_NAME] (Admin User)" at bounding box center [409, 183] width 216 height 35
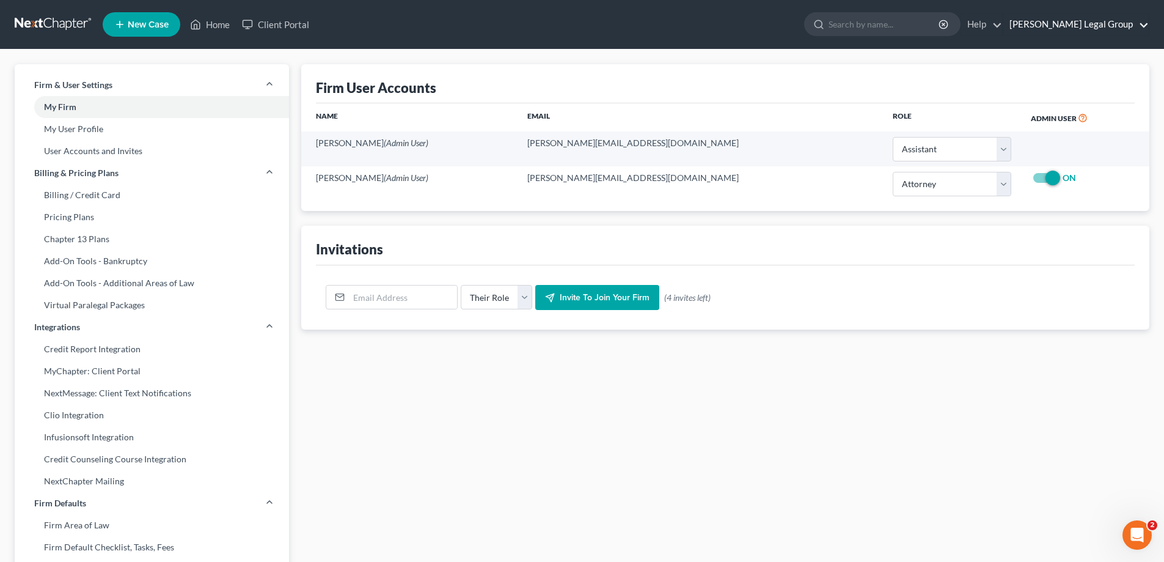
click at [1084, 23] on link "[PERSON_NAME] Legal Group" at bounding box center [1076, 24] width 145 height 22
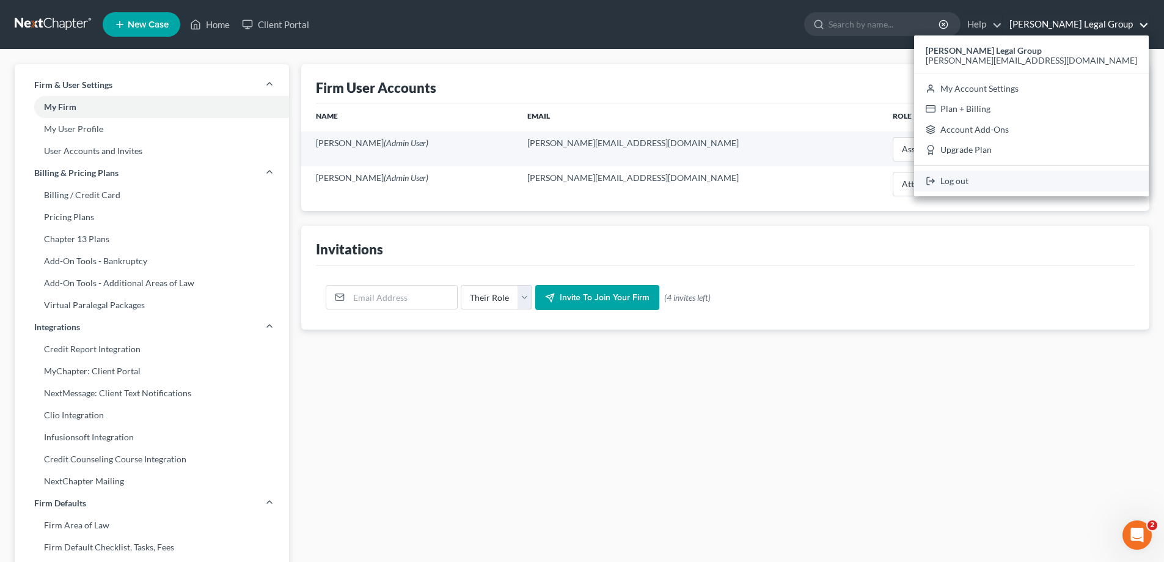
click at [1046, 177] on link "Log out" at bounding box center [1031, 181] width 235 height 21
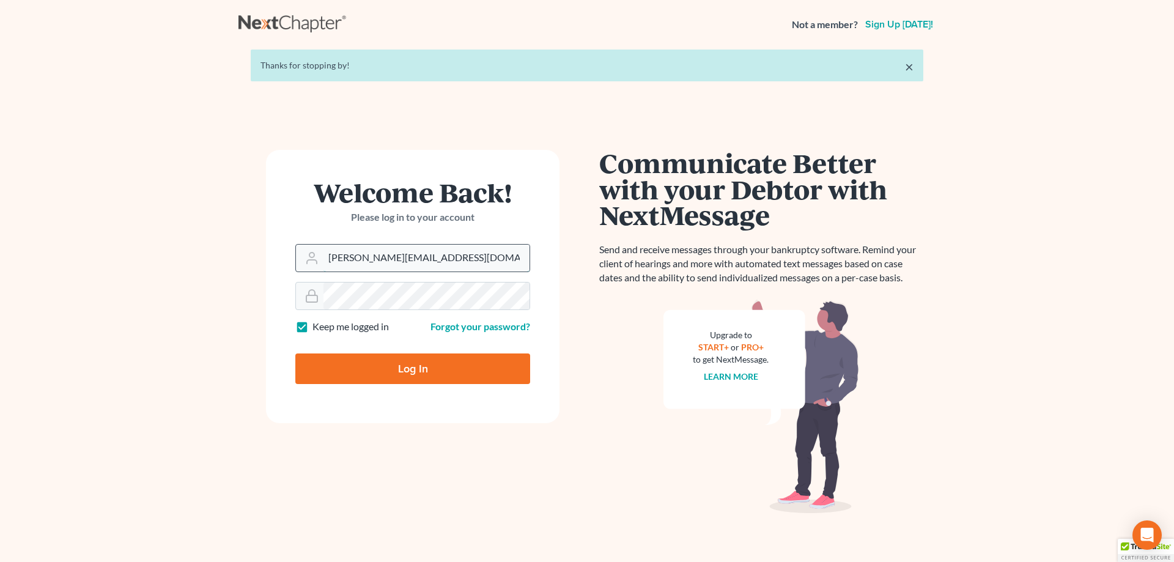
click at [461, 255] on input "[PERSON_NAME][EMAIL_ADDRESS][DOMAIN_NAME]" at bounding box center [426, 257] width 206 height 27
drag, startPoint x: 487, startPoint y: 264, endPoint x: 274, endPoint y: 262, distance: 212.7
click at [274, 262] on form "Welcome Back! Please log in to your account Email Address stephanie@riddlelegal…" at bounding box center [412, 286] width 293 height 273
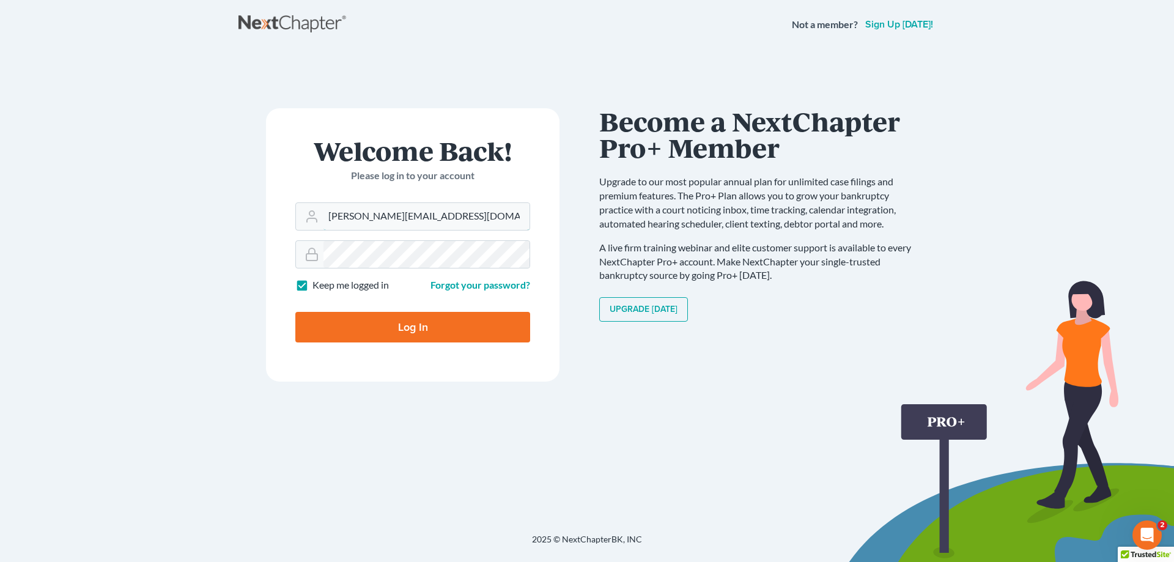
type input "Lee@riddlelegalgroup.com"
click at [295, 312] on input "Log In" at bounding box center [412, 327] width 235 height 31
type input "Thinking..."
